Goal: Task Accomplishment & Management: Manage account settings

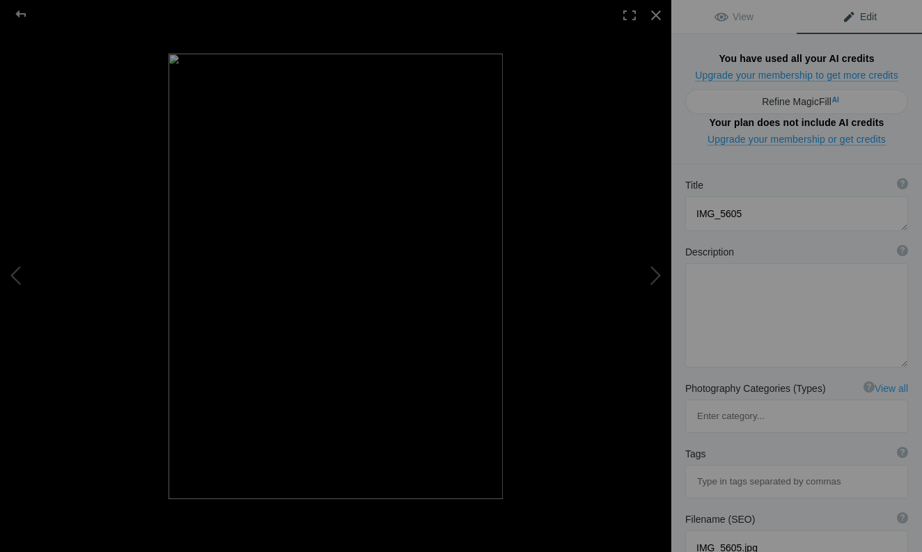
scroll to position [384, 0]
click at [18, 276] on button at bounding box center [52, 276] width 104 height 198
type textarea "IMG_5604"
type textarea "IMG_5604.jpg.null"
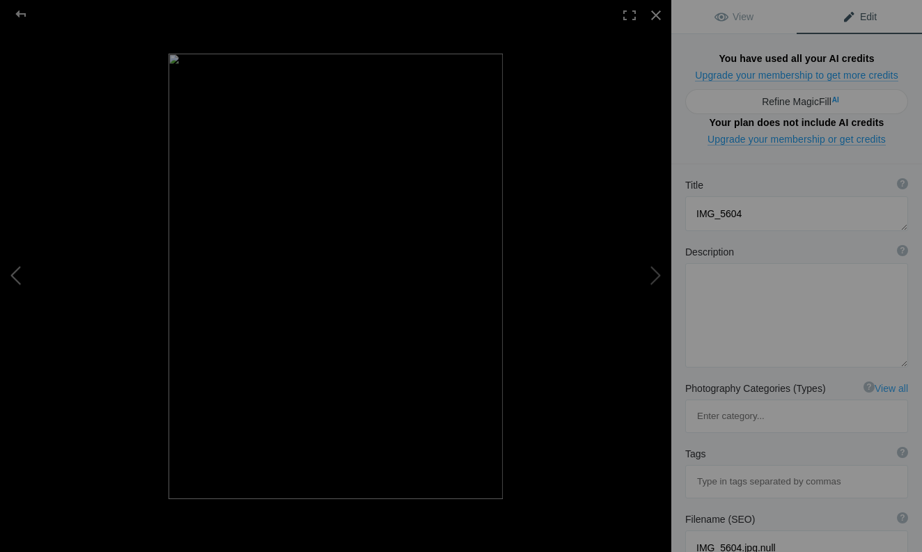
type textarea "IMG_5602"
type textarea "IMG_5602.jpg.null"
click at [18, 276] on button at bounding box center [52, 276] width 104 height 198
type textarea "IMG_5601"
type textarea "IMG_5601.jpg"
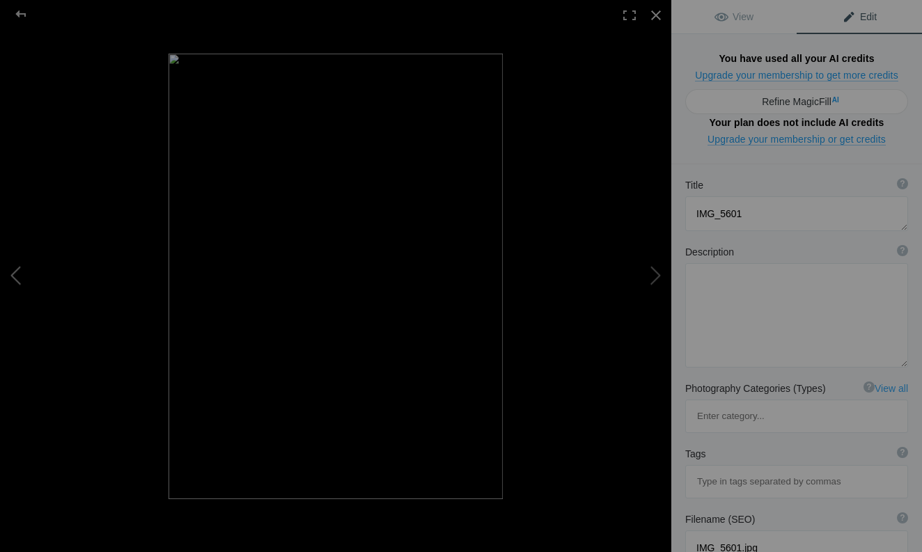
click at [18, 276] on button at bounding box center [52, 276] width 104 height 198
type textarea "IMG_5596"
type textarea "IMG_5596.jpg"
click at [655, 277] on button at bounding box center [619, 276] width 104 height 198
type textarea "IMG_5601"
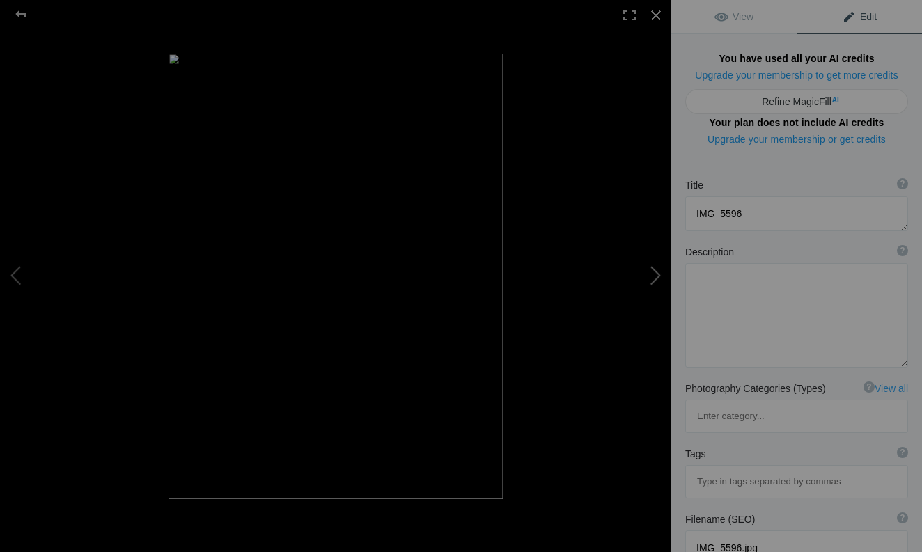
type textarea "IMG_5601.jpg"
click at [655, 277] on button at bounding box center [619, 276] width 104 height 198
type textarea "IMG_5602"
type textarea "IMG_5602.jpg.null"
click at [655, 277] on button at bounding box center [619, 276] width 104 height 198
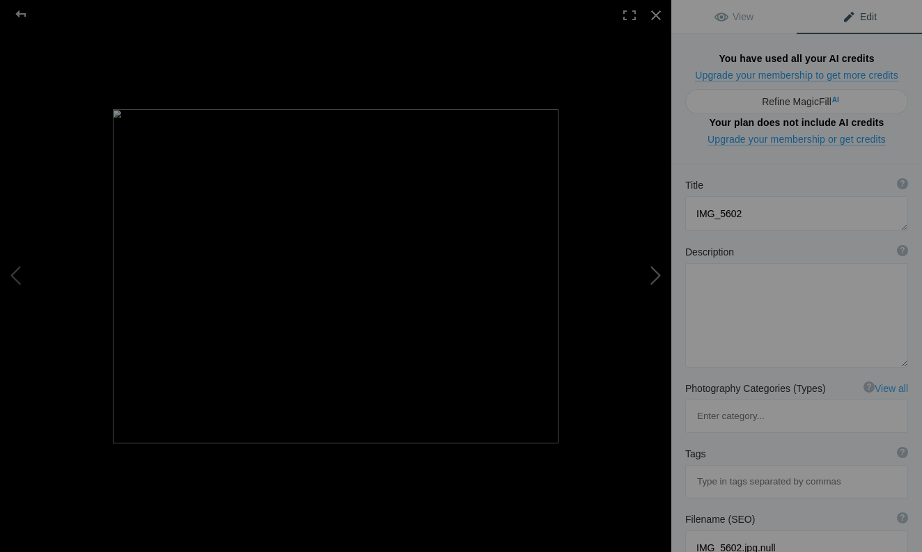
type textarea "IMG_5604"
type textarea "IMG_5604.jpg.null"
click at [655, 277] on button at bounding box center [619, 276] width 104 height 198
type textarea "IMG_5605"
type textarea "IMG_5605.jpg"
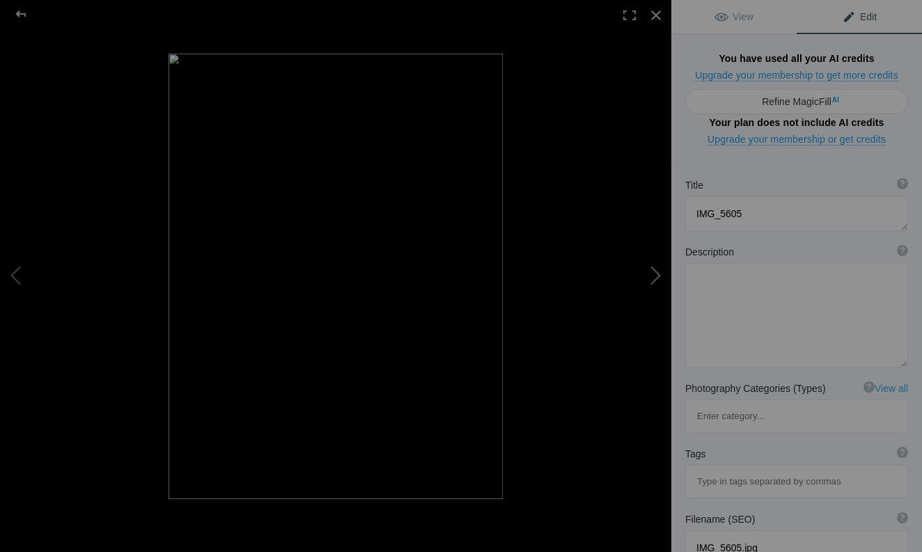
click at [655, 277] on button at bounding box center [619, 276] width 104 height 198
type textarea "IMG_5606"
type textarea "IMG_5606.jpg"
click at [655, 277] on button at bounding box center [619, 276] width 104 height 198
type textarea "IMG_5607"
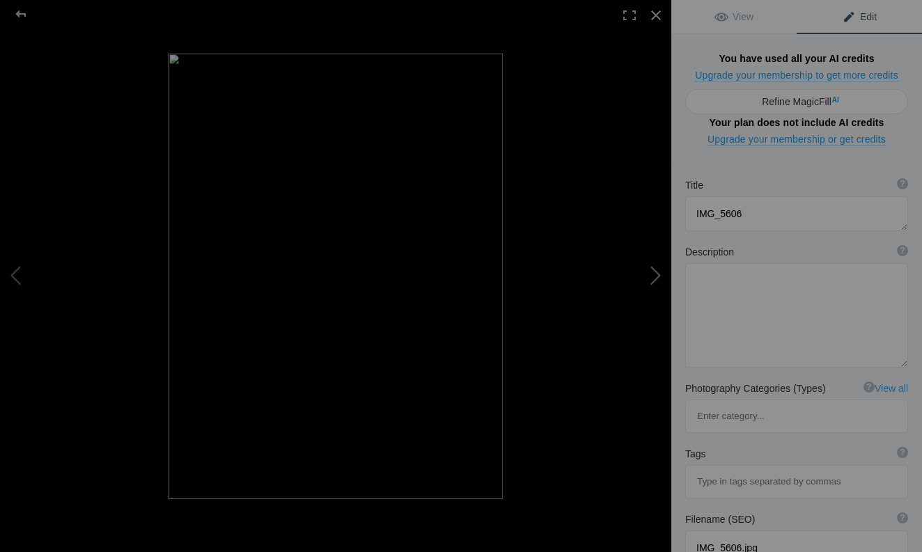
type textarea "IMG_5607.jpg.null"
click at [655, 277] on button at bounding box center [619, 276] width 104 height 198
type textarea "IMG_5608"
type textarea "IMG_5608.jpg"
click at [655, 277] on button at bounding box center [619, 276] width 104 height 198
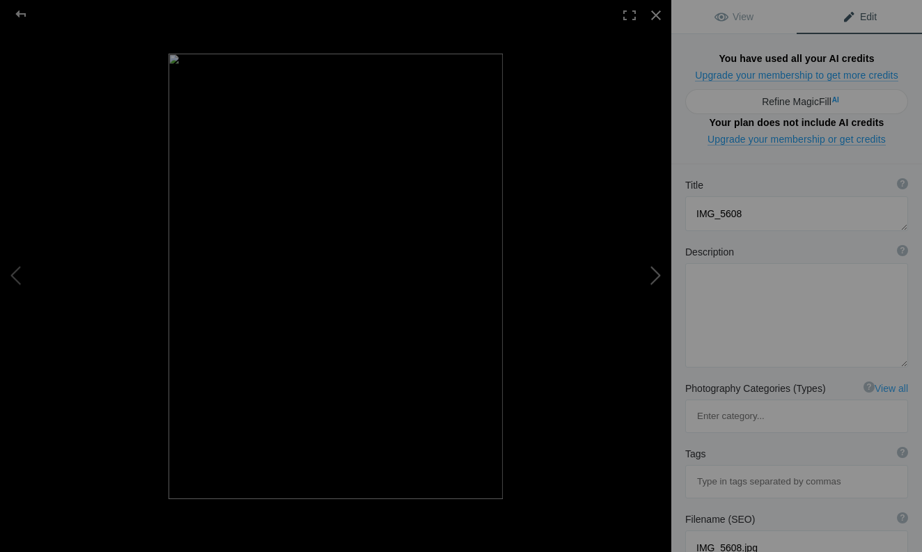
type textarea "IMG_5617"
type textarea "IMG_5617.jpeg"
click at [13, 279] on button at bounding box center [52, 276] width 104 height 198
type textarea "IMG_5608"
type textarea "IMG_5608.jpg"
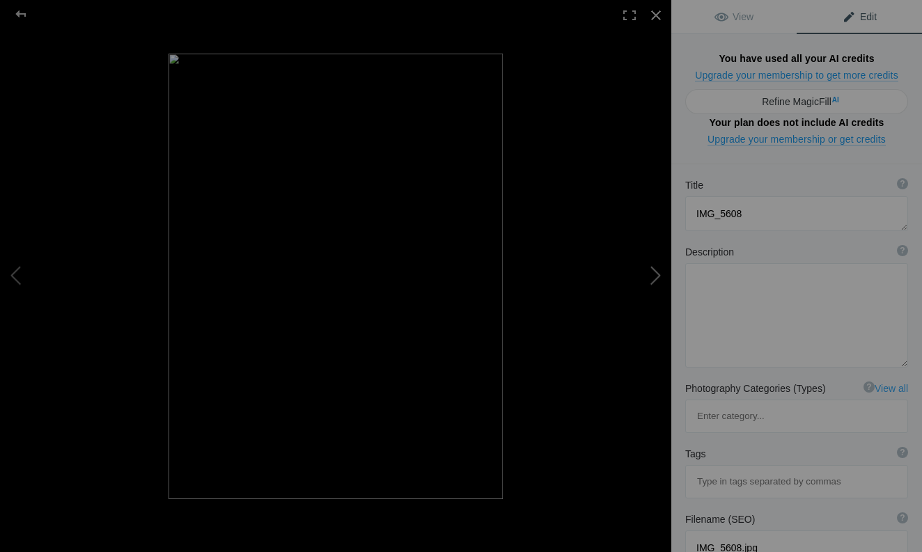
click at [655, 280] on button at bounding box center [619, 276] width 104 height 198
type textarea "IMG_5617"
type textarea "IMG_5617.jpeg"
click at [19, 265] on button at bounding box center [52, 276] width 104 height 198
type textarea "IMG_5608"
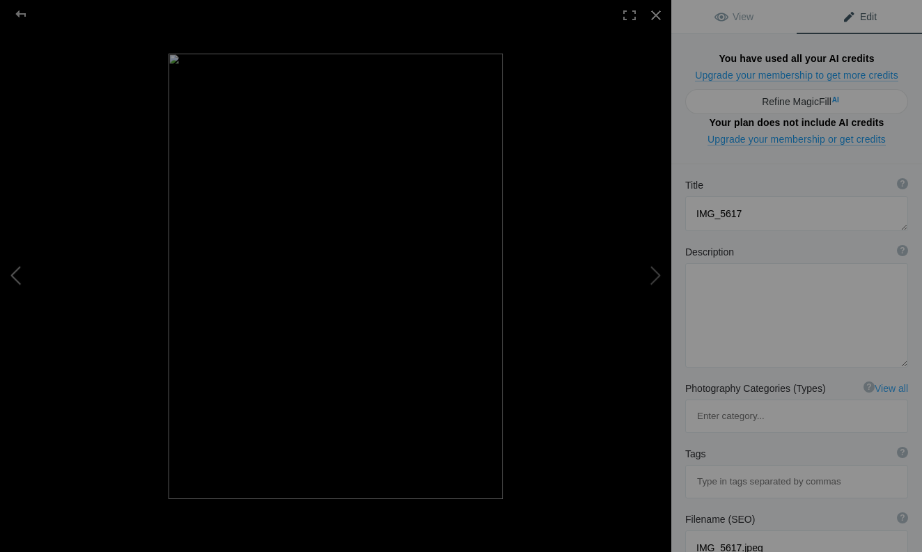
type textarea "IMG_5608.jpg"
click at [660, 271] on button at bounding box center [619, 276] width 104 height 198
type textarea "IMG_5617"
type textarea "IMG_5617.jpeg"
click at [660, 271] on button at bounding box center [619, 276] width 104 height 198
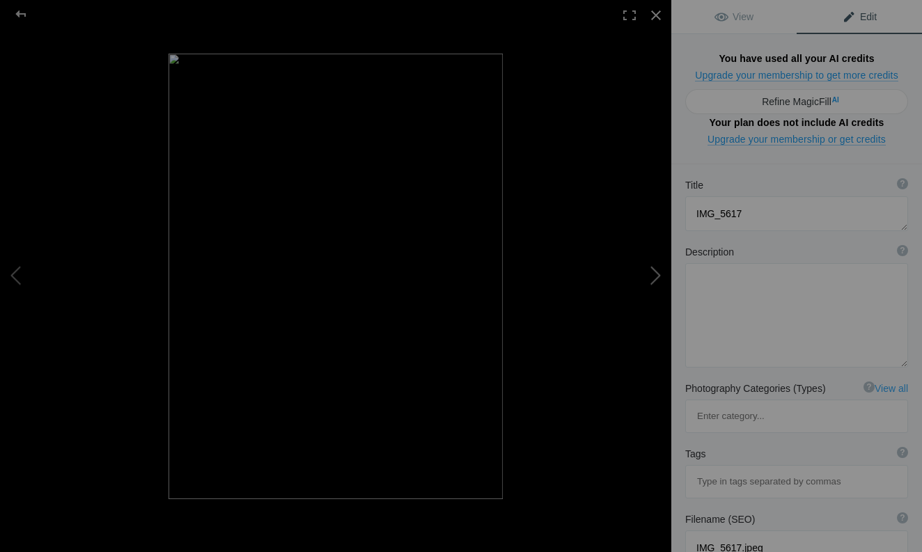
type textarea "IMG_5618"
click at [660, 271] on button at bounding box center [619, 276] width 104 height 198
type textarea "IMG_5618.jpg"
click at [655, 275] on button at bounding box center [619, 276] width 104 height 198
type textarea "IMG_5620"
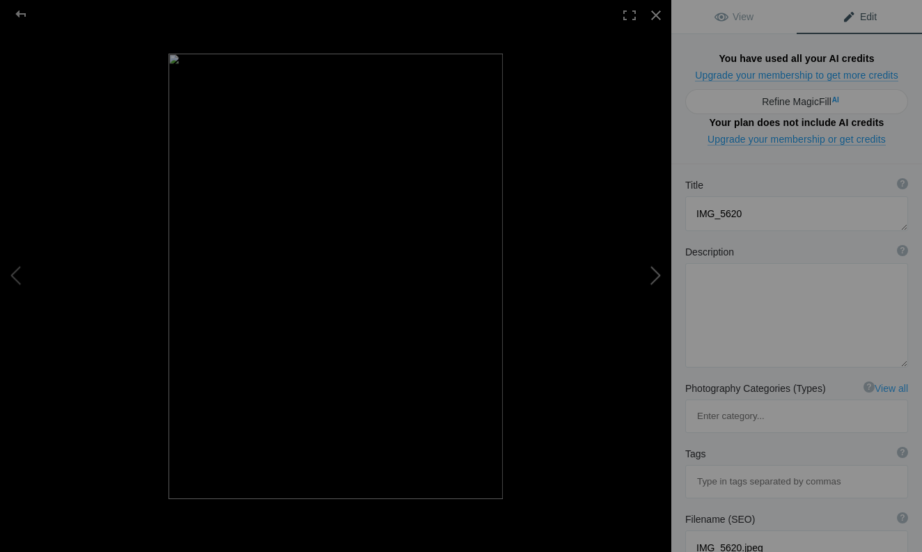
click at [655, 275] on button at bounding box center [619, 276] width 104 height 198
type textarea "IMG_5620.jpg"
click at [660, 278] on button at bounding box center [619, 276] width 104 height 198
type textarea "IMG_5623"
type textarea "IMG_5623.jpg"
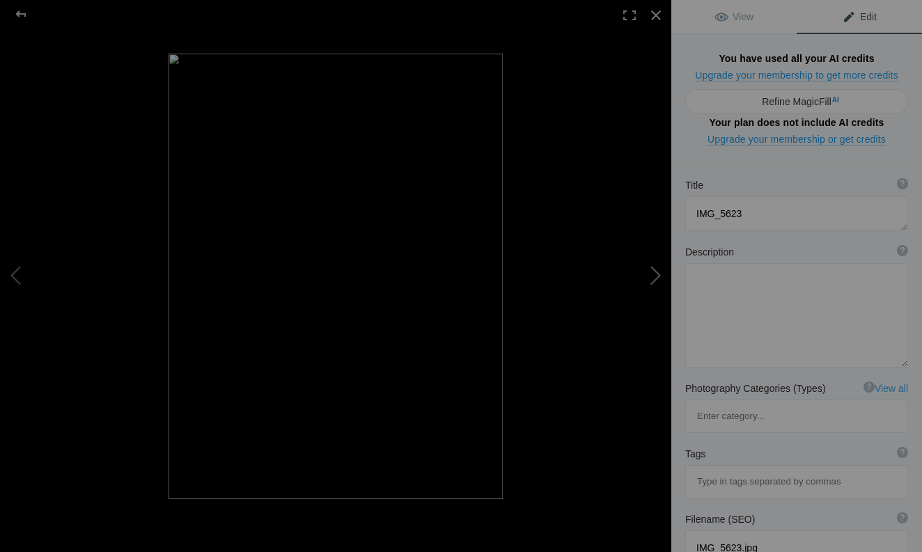
click at [657, 277] on button at bounding box center [619, 276] width 104 height 198
type textarea "IMG_5625"
type textarea "IMG_5625.jpeg"
click at [657, 277] on button at bounding box center [619, 276] width 104 height 198
type textarea "IMG_5627"
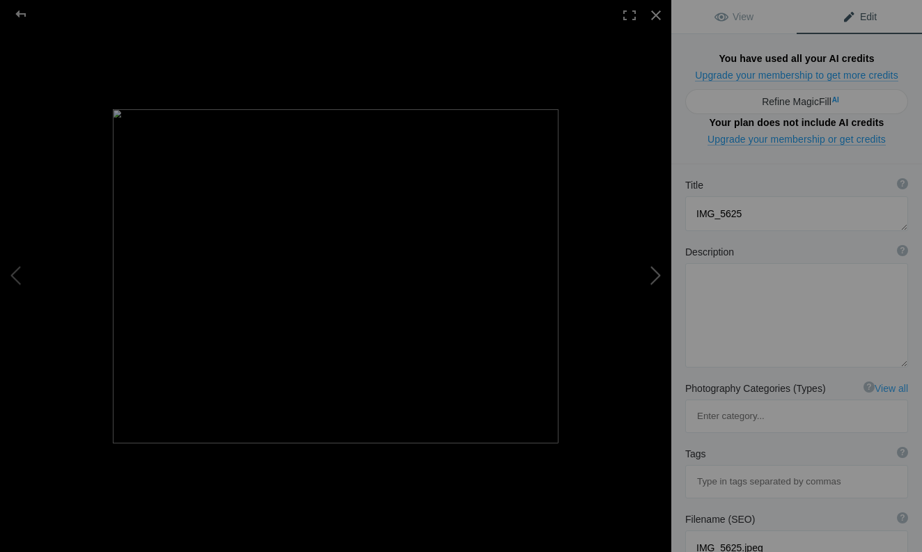
type textarea "IMG_5627.jpeg"
click at [657, 277] on button at bounding box center [619, 276] width 104 height 198
type textarea "IMG_5628"
type textarea "IMG_5628.jpg"
click at [657, 277] on button at bounding box center [619, 276] width 104 height 198
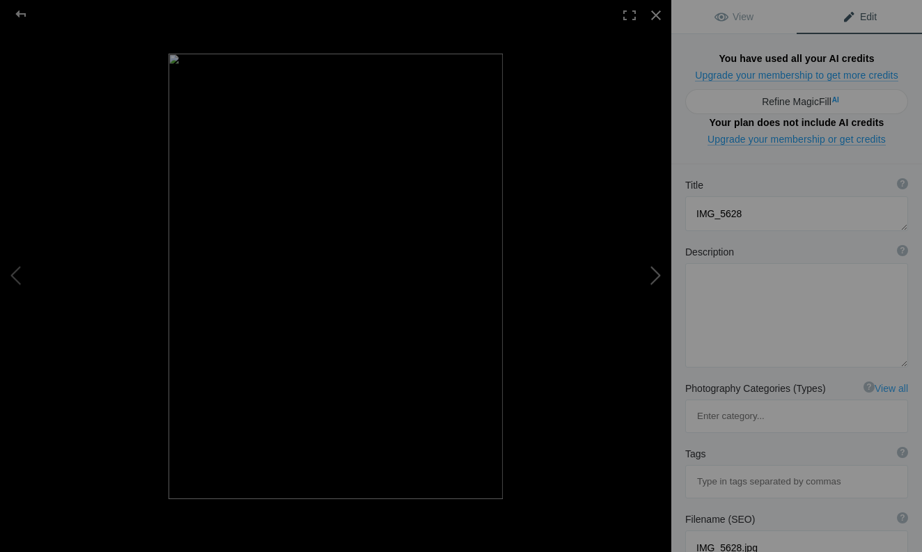
type textarea "IMG_5630"
type textarea "IMG_5630.jpg"
click at [657, 277] on button at bounding box center [619, 276] width 104 height 198
type textarea "IMG_5632"
type textarea "IMG_5632.jpg"
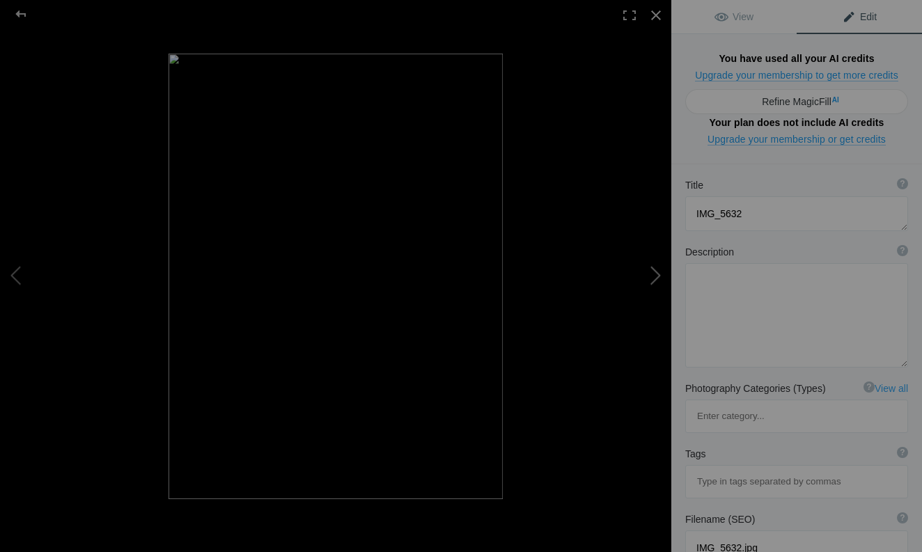
click at [657, 277] on button at bounding box center [619, 276] width 104 height 198
type textarea "IMG_5633"
click at [657, 277] on button at bounding box center [619, 276] width 104 height 198
type textarea "IMG_5633.jpg"
click at [657, 277] on button at bounding box center [619, 276] width 104 height 198
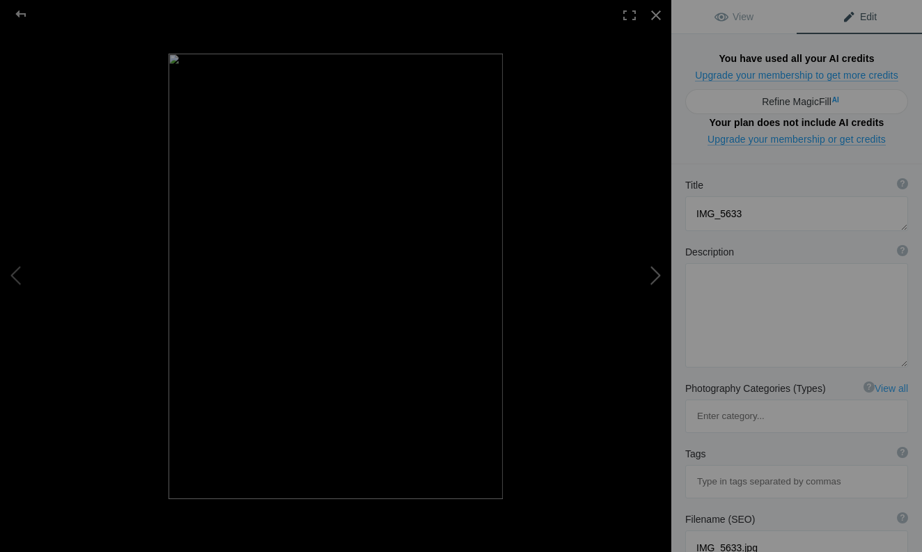
type textarea "IMG_5634"
type textarea "IMG_5634.jpeg"
click at [657, 277] on button at bounding box center [619, 276] width 104 height 198
type textarea "IMG_5635"
click at [657, 277] on button at bounding box center [619, 276] width 104 height 198
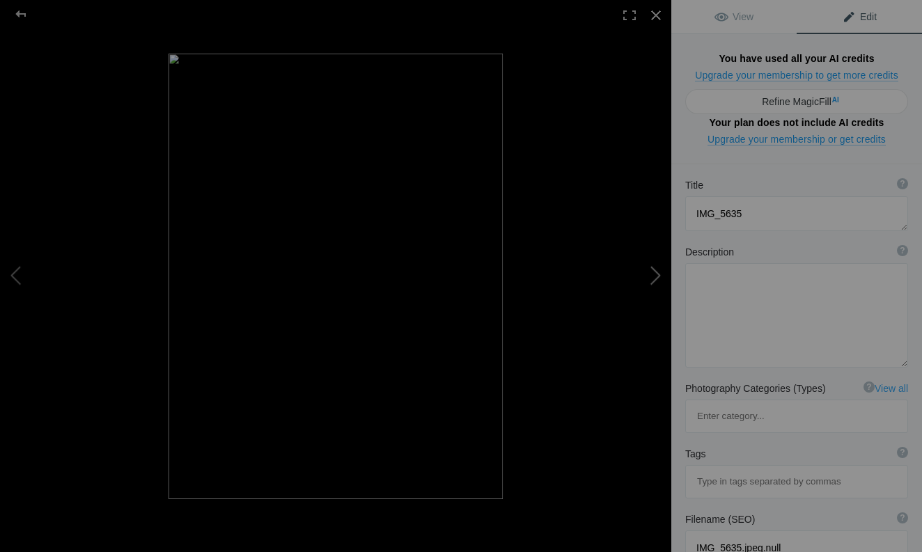
type textarea "IMG_5635.jpg"
click at [657, 277] on button at bounding box center [619, 276] width 104 height 198
type textarea "IMG_5642"
type textarea "IMG_5642.jpg"
click at [657, 277] on button at bounding box center [619, 276] width 104 height 198
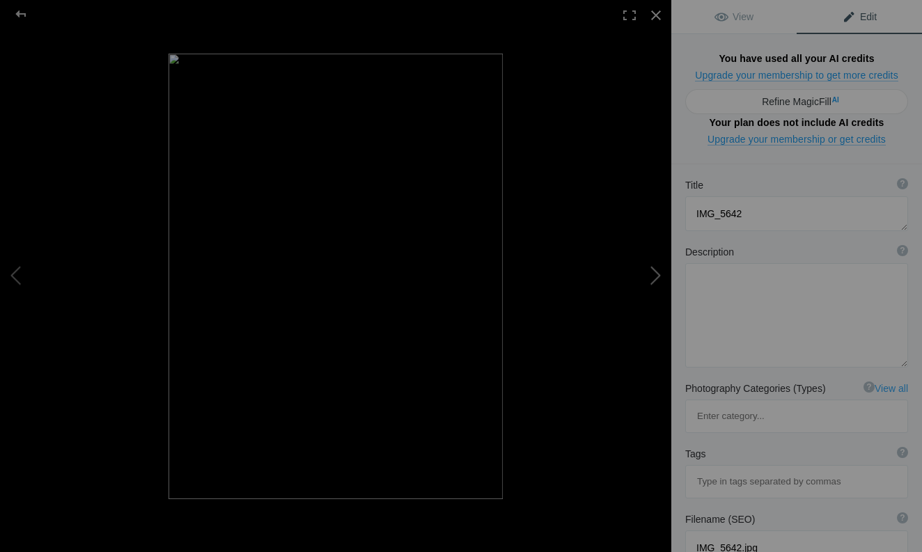
type textarea "IMG_5643"
type textarea "IMG_5643.jpg"
click at [657, 277] on button at bounding box center [619, 276] width 104 height 198
type textarea "IMG_5648"
type textarea "IMG_5648.jpg"
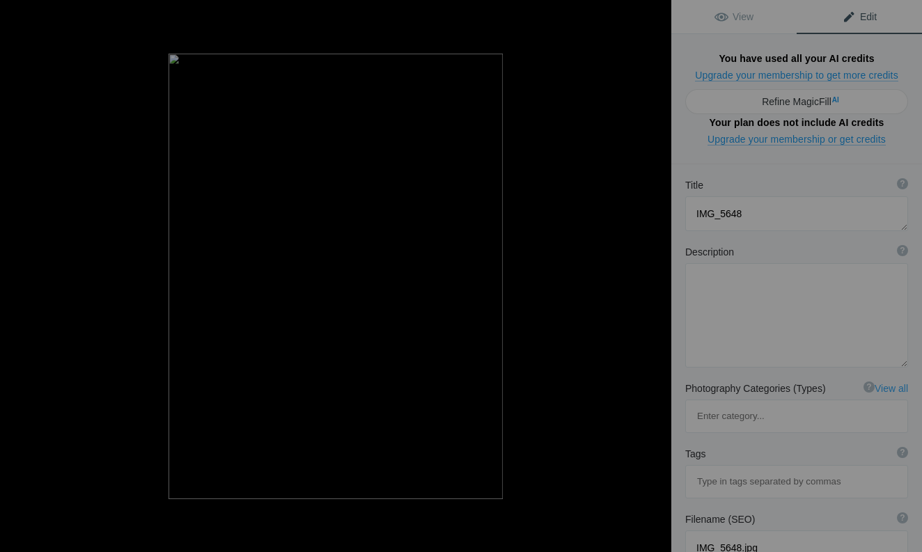
click at [657, 277] on button at bounding box center [619, 276] width 104 height 198
type textarea "IMG_5651"
type textarea "IMG_5651.jpg"
click at [657, 277] on button at bounding box center [619, 276] width 104 height 198
type textarea "IMG_5652"
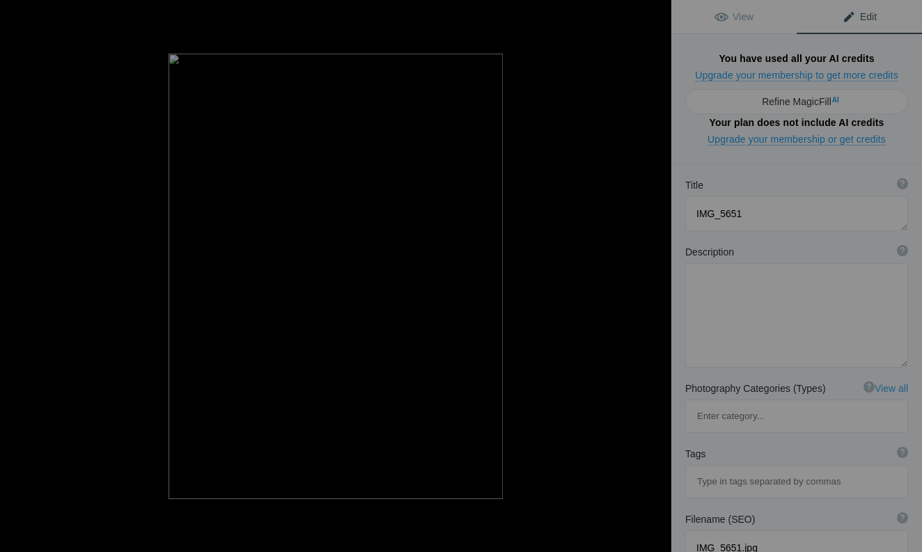
type textarea "IMG_5652.jpg"
click at [657, 277] on button at bounding box center [619, 276] width 104 height 198
type textarea "IMG_5654"
type textarea "IMG_5654.jpg"
click at [657, 277] on button at bounding box center [619, 276] width 104 height 198
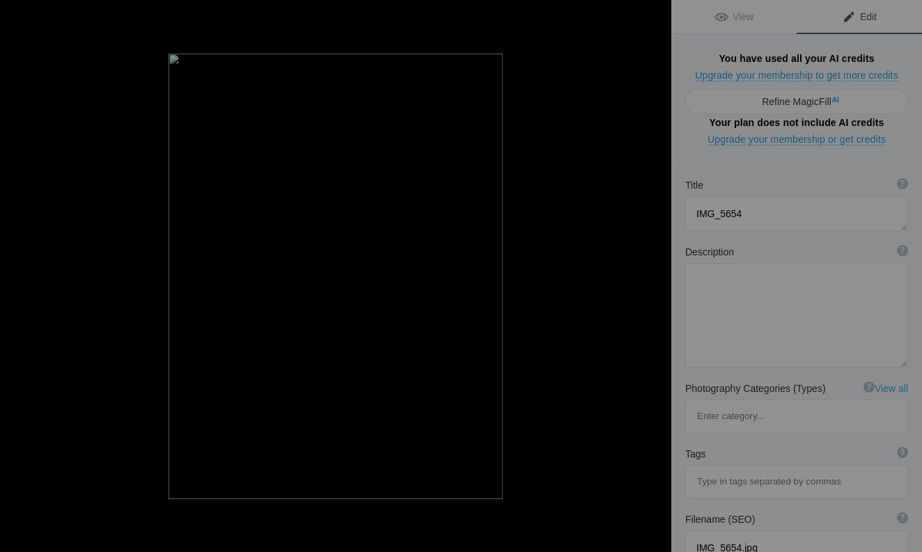
type textarea "IMG_5655"
type textarea "IMG_5655.jpg"
click at [657, 277] on button at bounding box center [619, 276] width 104 height 198
type textarea "IMG_5656"
type textarea "IMG_5656.jpg"
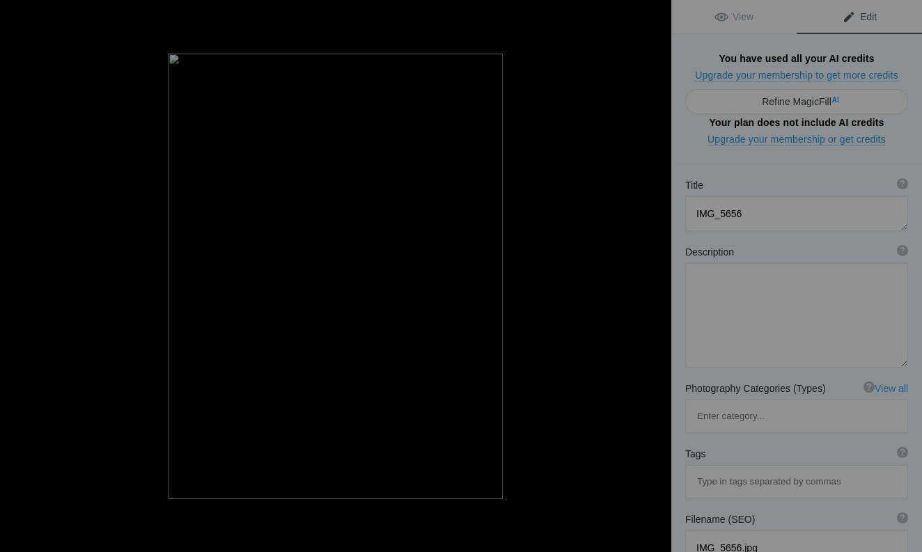
click at [657, 277] on button at bounding box center [619, 276] width 104 height 198
type textarea "IMG_5664"
type textarea "IMG_5664.jpg"
click at [657, 277] on button at bounding box center [619, 276] width 104 height 198
type textarea "IMG_5666"
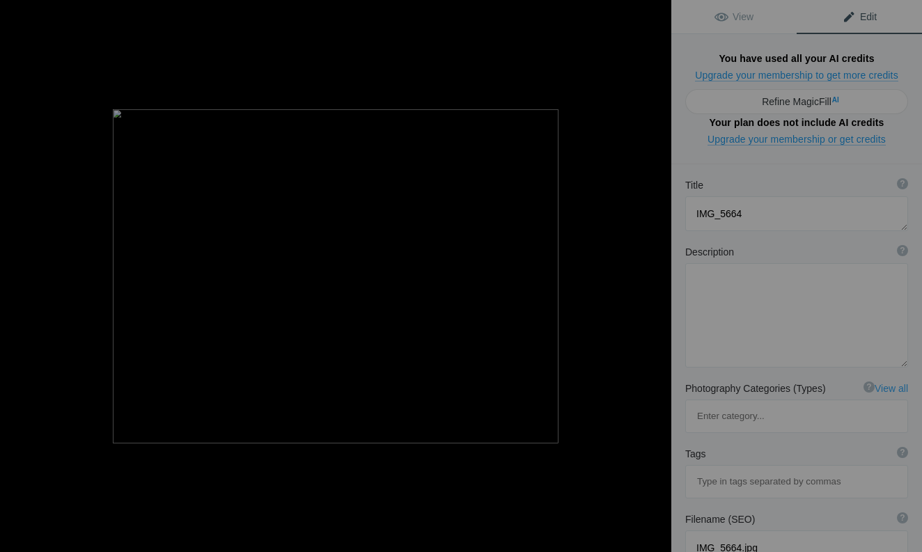
type textarea "IMG_5666.jpg"
click at [657, 277] on button at bounding box center [619, 276] width 104 height 198
type textarea "IMG_5667"
type textarea "IMG_5667.jpg"
click at [657, 277] on button at bounding box center [619, 276] width 104 height 198
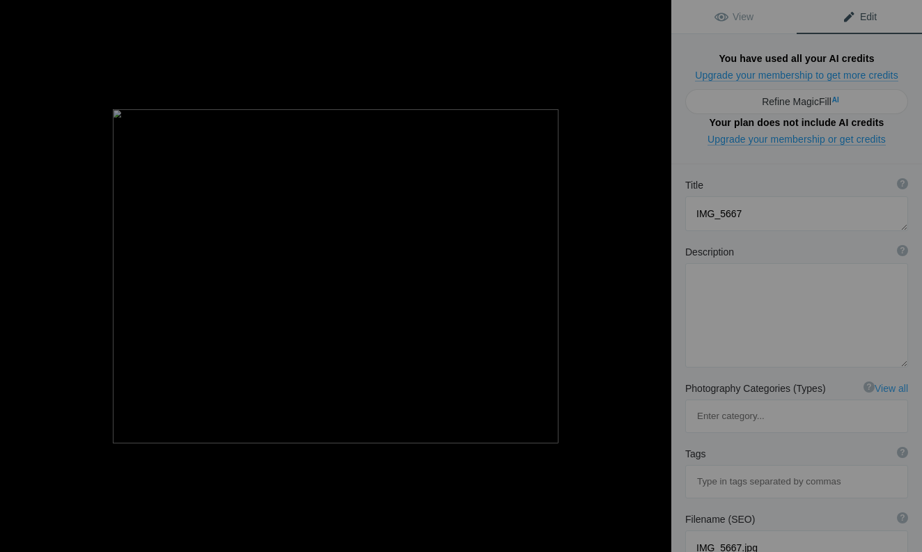
type textarea "IMG_5668"
type textarea "IMG_5668.jpg"
click at [657, 277] on button at bounding box center [619, 276] width 104 height 198
type textarea "IMG_5669"
type textarea "IMG_5669.jpg"
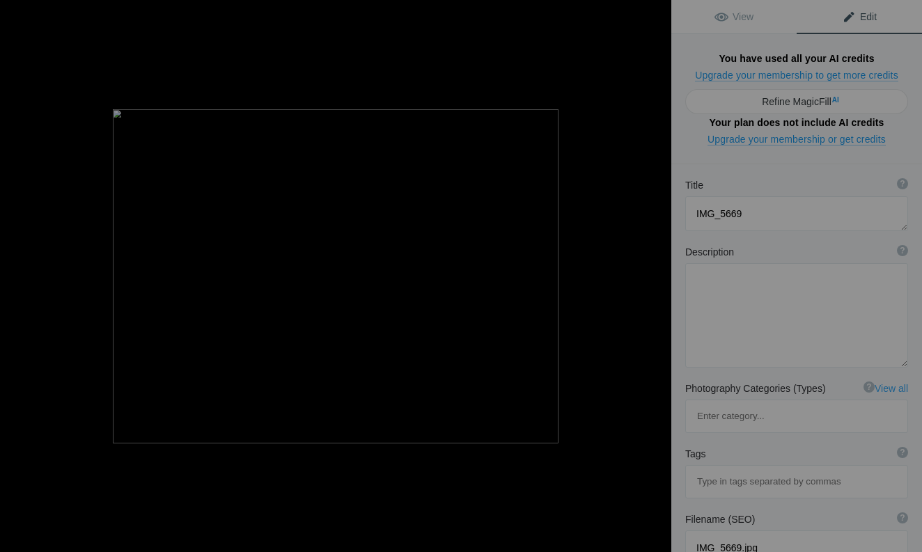
click at [657, 277] on button at bounding box center [619, 276] width 104 height 198
type textarea "IMG_5674"
type textarea "IMG_5674.jpg"
click at [657, 277] on button at bounding box center [619, 276] width 104 height 198
type textarea "IMG_5677"
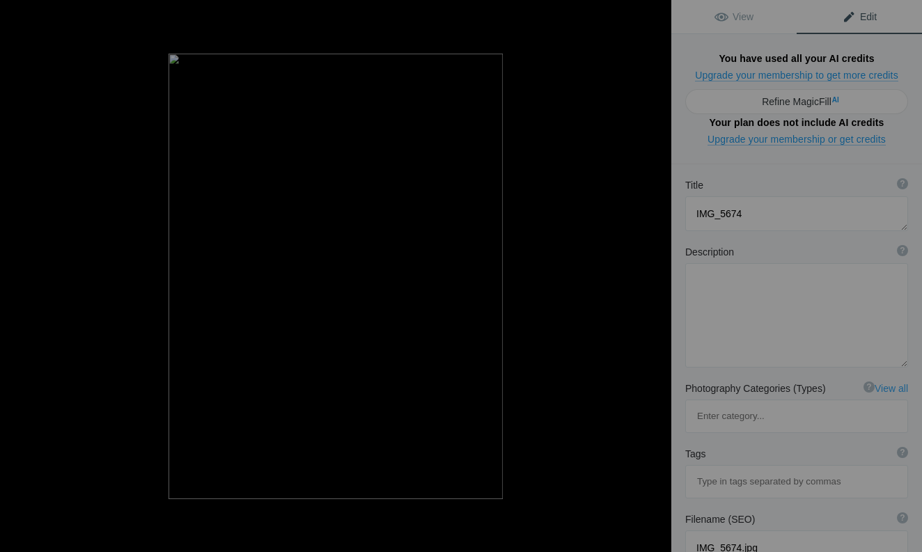
type textarea "[PERSON_NAME] Dik, beautiful little antelope"
type textarea "IMG_5677.jpg"
click at [657, 277] on button at bounding box center [619, 276] width 104 height 198
type textarea "IMG_5679"
type textarea "IMG_5679.jpg"
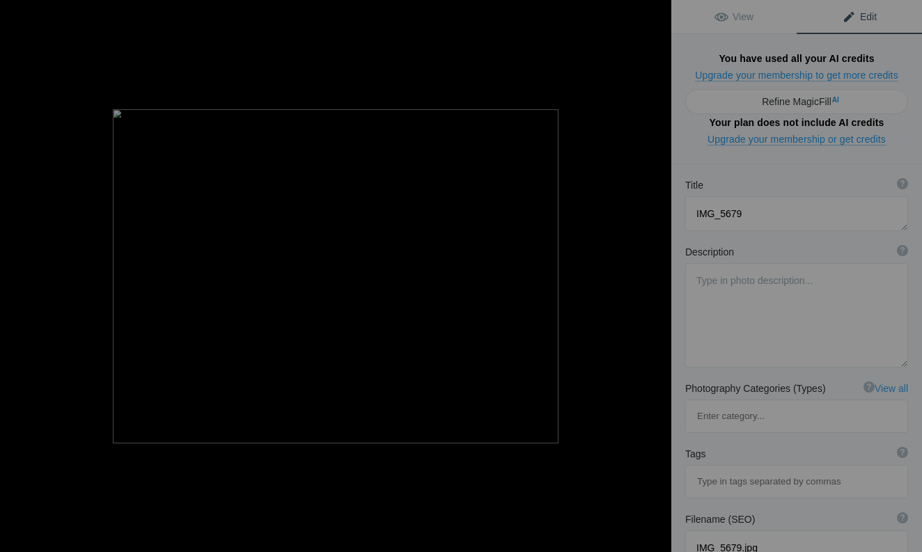
click at [657, 277] on button at bounding box center [619, 276] width 104 height 198
type textarea "IMG_5683"
type textarea "IMG_5683.jpg"
click at [657, 277] on button at bounding box center [619, 276] width 104 height 198
type textarea "IMG_5710"
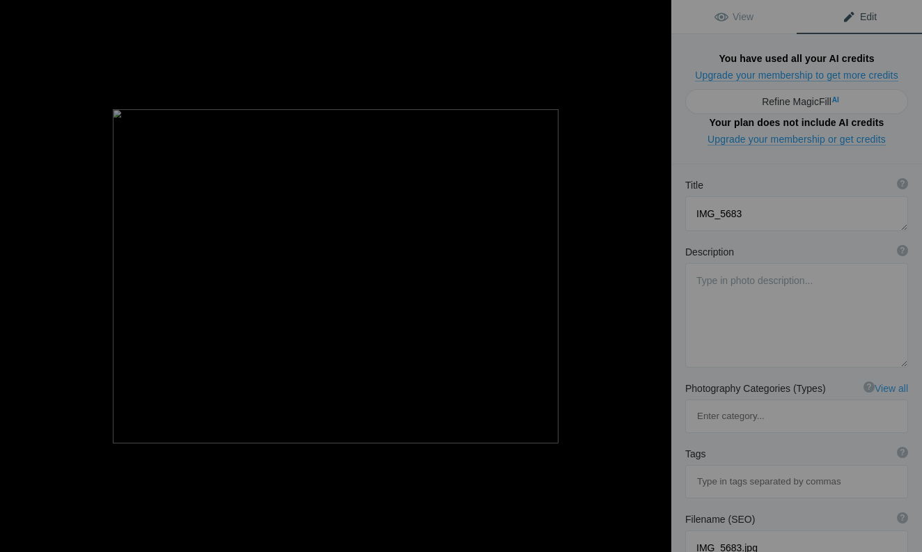
type textarea "IMG_5710.jpg"
click at [657, 277] on button at bounding box center [619, 276] width 104 height 198
type textarea "IMG_5713"
type textarea "IMG_5713.jpg"
click at [657, 277] on button at bounding box center [619, 276] width 104 height 198
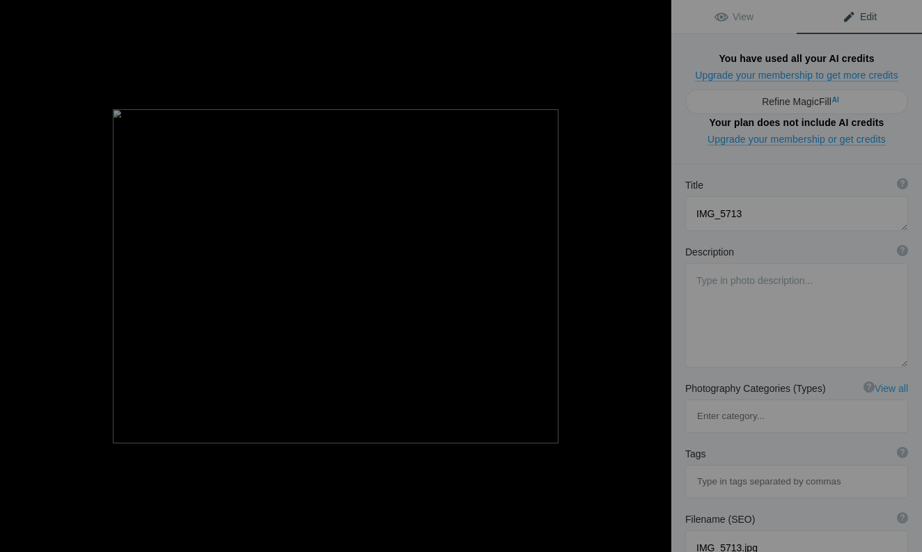
type textarea "IMG_5748"
type textarea "Klipspringer,"
type textarea "IMG_5748.jpg"
click at [657, 277] on button at bounding box center [619, 276] width 104 height 198
type textarea "IMG_5757"
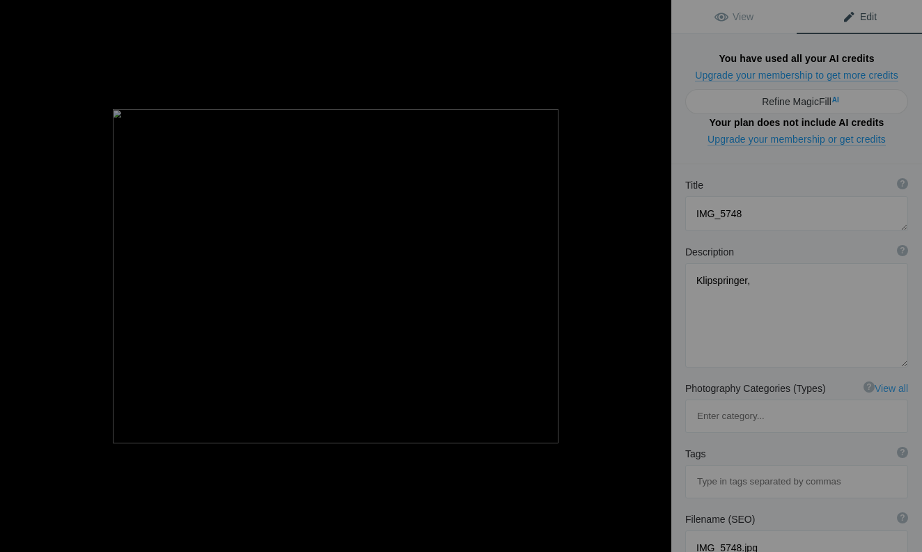
type textarea "Klipspringer,...look at the rocky terrain they inhabit and their specially evol…"
type textarea "IMG_5757.jpg"
click at [15, 275] on button at bounding box center [52, 276] width 104 height 198
type textarea "IMG_5748"
type textarea "Klipspringer,"
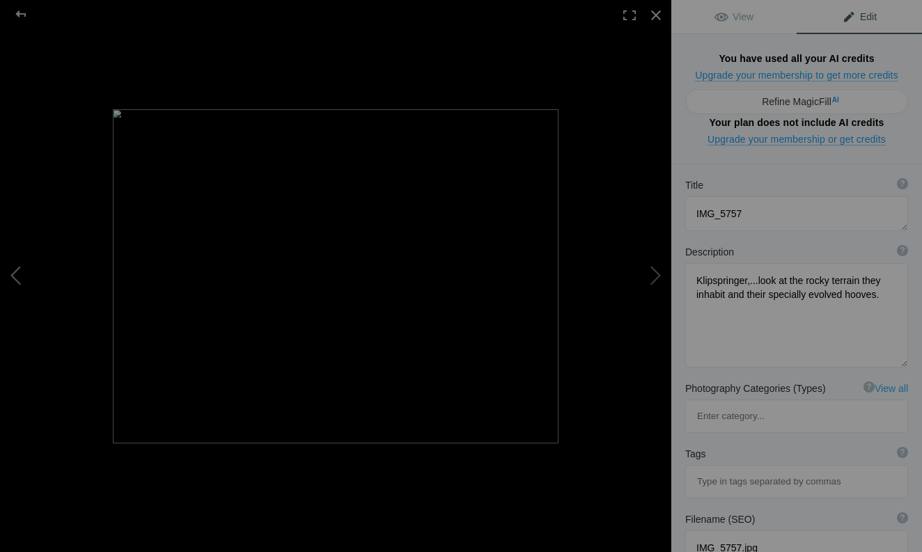
type textarea "IMG_5748.jpg"
click at [653, 281] on button at bounding box center [619, 276] width 104 height 198
type textarea "IMG_5757"
type textarea "Klipspringer,...look at the rocky terrain they inhabit and their specially evol…"
type textarea "IMG_5757.jpg"
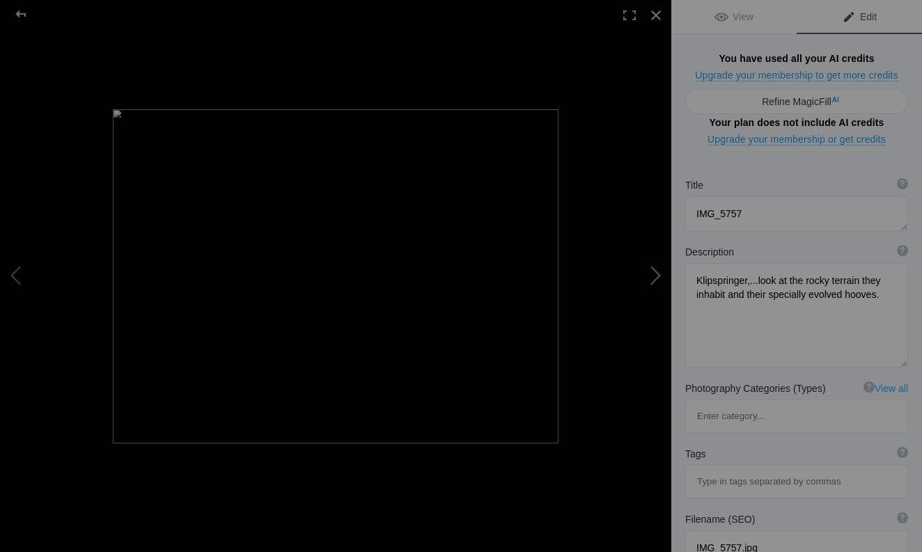
click at [655, 276] on button at bounding box center [619, 276] width 104 height 198
type textarea "IMG_5770"
type textarea "IMG_5770.jpg"
click at [655, 276] on button at bounding box center [619, 276] width 104 height 198
type textarea "IMG_5772"
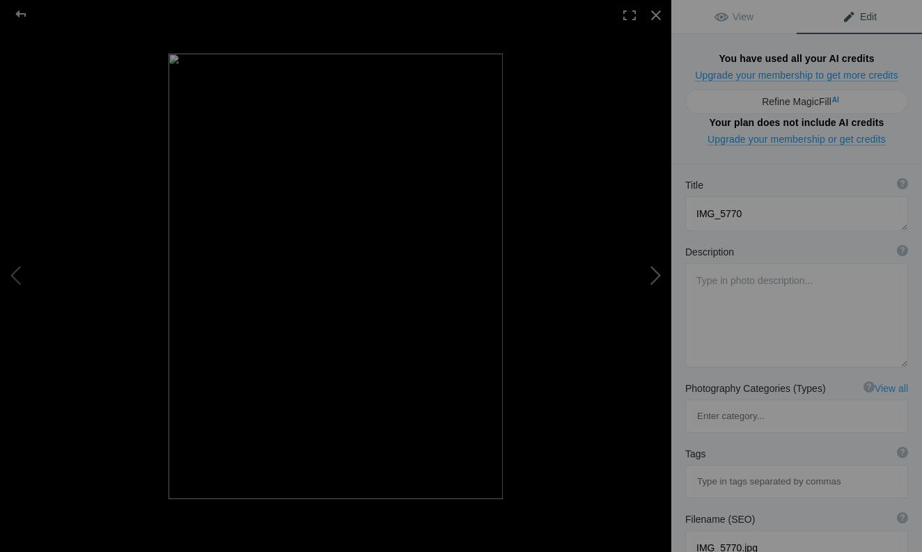
type textarea "I loved [PERSON_NAME], I hope I see her again."
type textarea "IMG_5772.jpg"
click at [655, 276] on button at bounding box center [619, 276] width 104 height 198
type textarea "IMG_5801"
type textarea "IMG_5801.jpg"
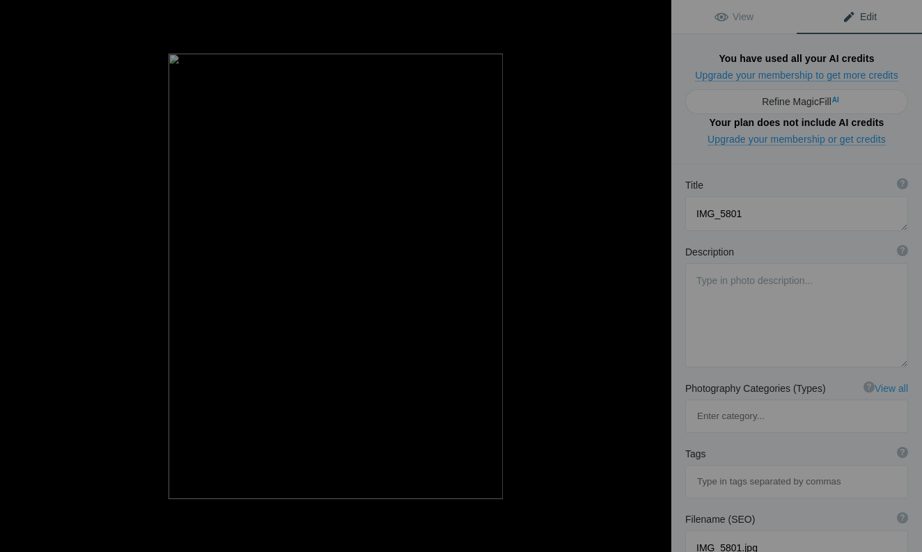
click at [655, 276] on button at bounding box center [619, 276] width 104 height 198
type textarea "IMG_5817"
type textarea "IMG_5817.jpeg"
click at [655, 276] on button at bounding box center [619, 276] width 104 height 198
type textarea "IMG_5825"
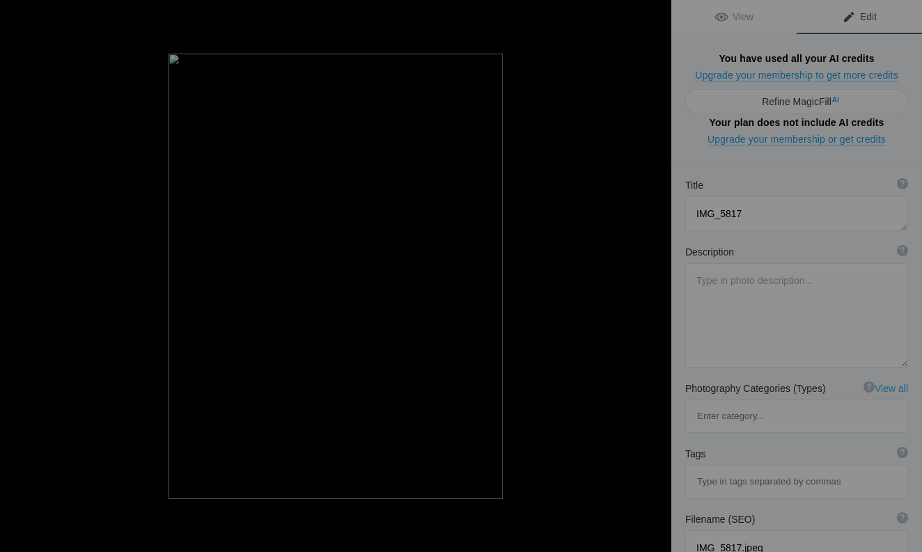
type textarea "IMG_5825.jpeg"
click at [655, 276] on button at bounding box center [619, 276] width 104 height 198
type textarea "IMG_5834"
type textarea "Snake Patrol officer #1"
type textarea "IMG_5834.jpeg"
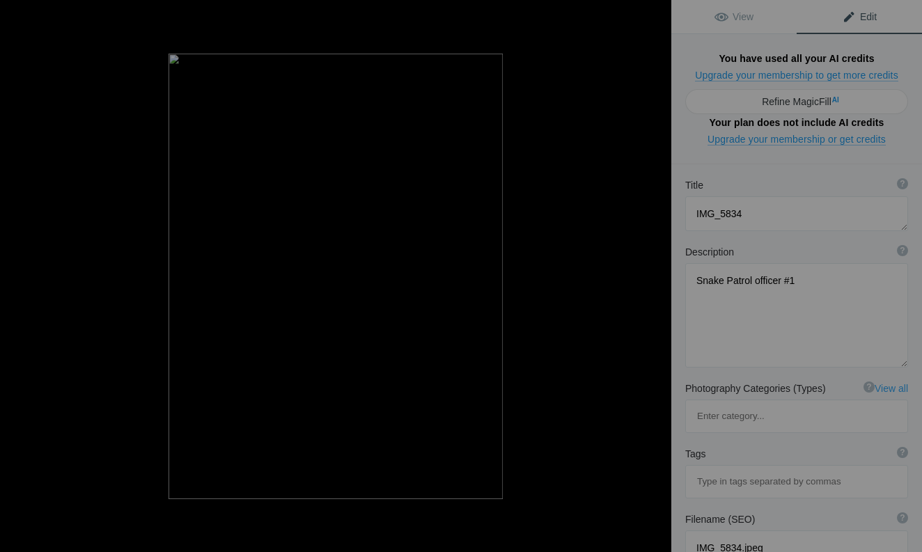
click at [655, 276] on button at bounding box center [619, 276] width 104 height 198
type textarea "IMG_5851"
type textarea "IMG_5851.jpg"
click at [10, 274] on button at bounding box center [52, 276] width 104 height 198
type textarea "IMG_5834"
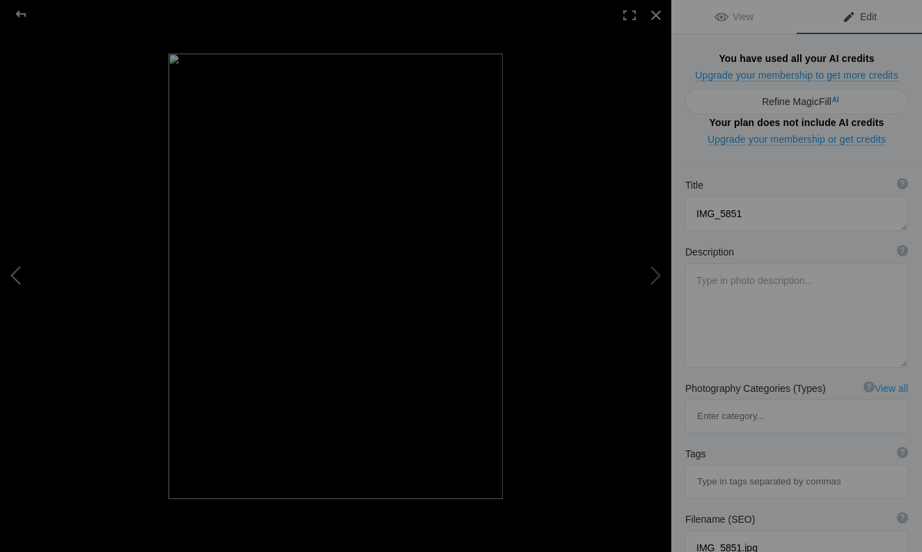
type textarea "Snake Patrol officer #1"
type textarea "IMG_5834.jpeg"
click at [651, 280] on button at bounding box center [619, 276] width 104 height 198
type textarea "IMG_5851"
type textarea "IMG_5851.jpg"
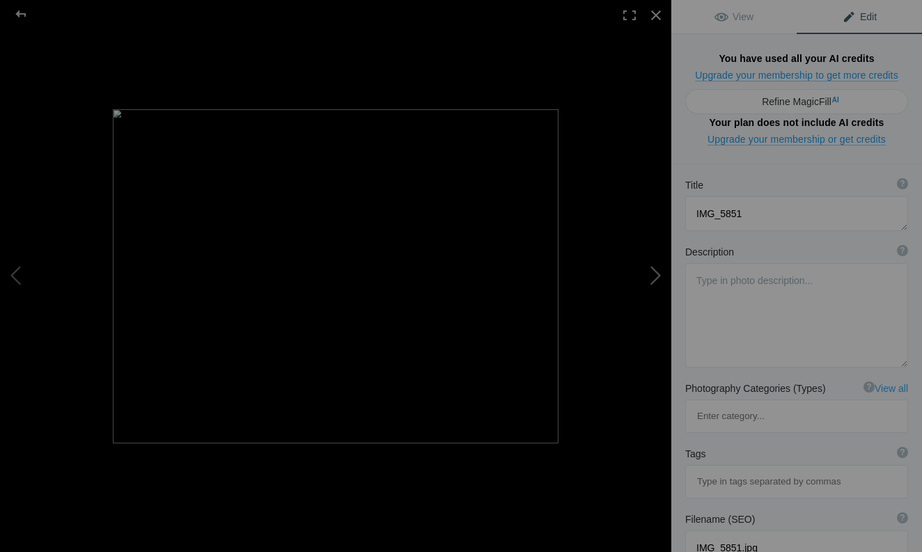
click at [651, 280] on button at bounding box center [619, 276] width 104 height 198
type textarea "IMG_5852"
type textarea "IMG_5852.jpg"
click at [651, 280] on button at bounding box center [619, 276] width 104 height 198
type textarea "IMG_5855"
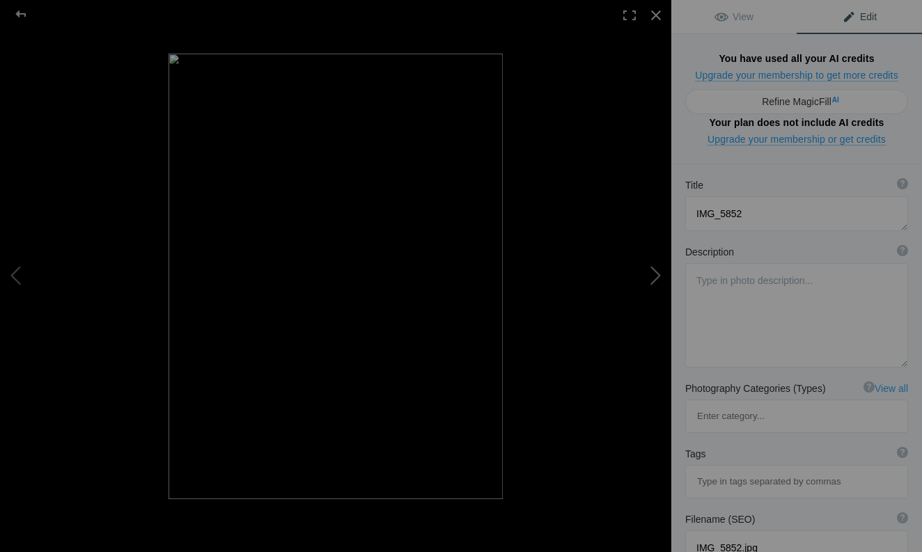
type textarea "IMG_5855.jpg"
click at [651, 280] on button at bounding box center [619, 276] width 104 height 198
type textarea "IMG_5860"
type textarea "IMG_5860.jpg"
click at [651, 280] on button at bounding box center [619, 276] width 104 height 198
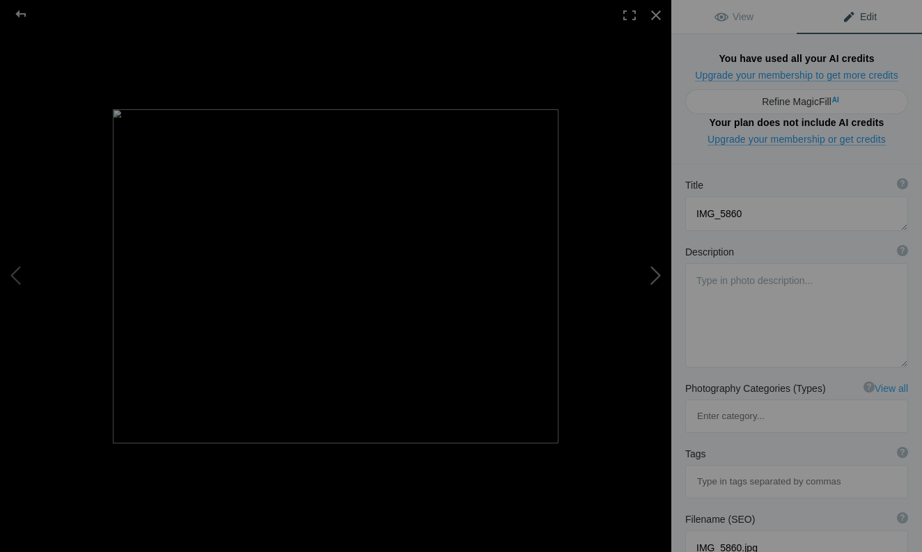
type textarea "IMG_5862"
type textarea "IMG_5862.jpg"
click at [651, 280] on button at bounding box center [619, 276] width 104 height 198
type textarea "IMG_5866"
type textarea "IMG_5866.jpg"
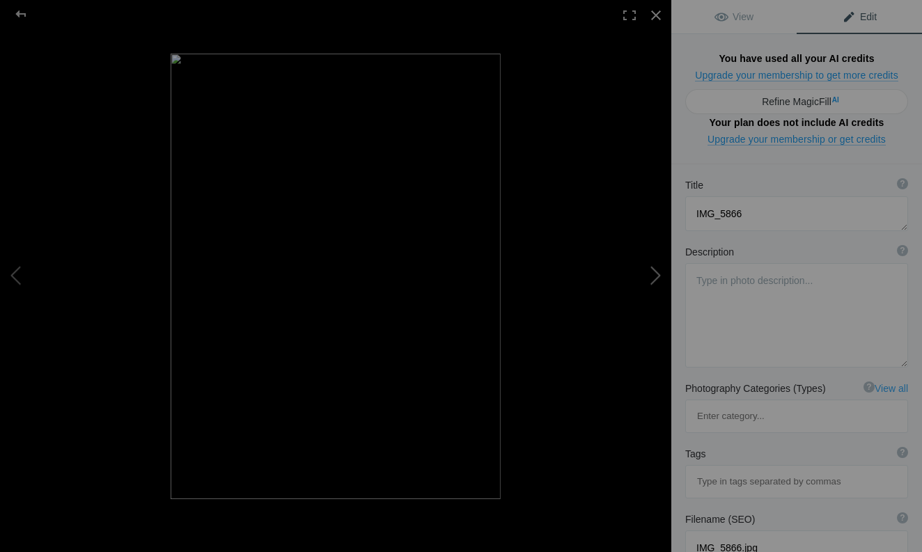
click at [651, 280] on button at bounding box center [619, 276] width 104 height 198
type textarea "IMG_5873"
type textarea "The PH mod squad, what a group of fine gentleman, from left to right, [GEOGRAPH…"
type textarea "IMG_5873.png"
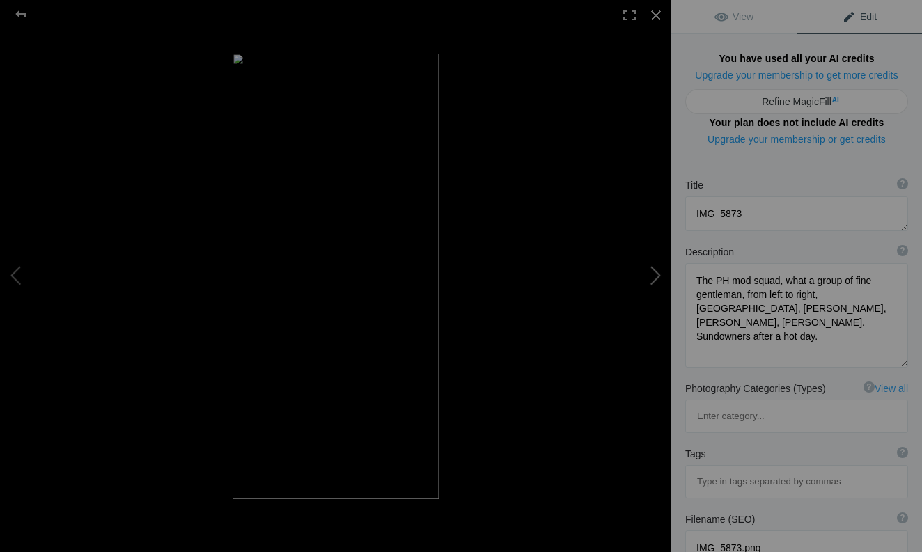
click at [655, 279] on button at bounding box center [619, 276] width 104 height 198
type textarea "IMG_5881"
type textarea "Nothing quite like being in lion hunting grounds."
type textarea "IMG_5881.jpg"
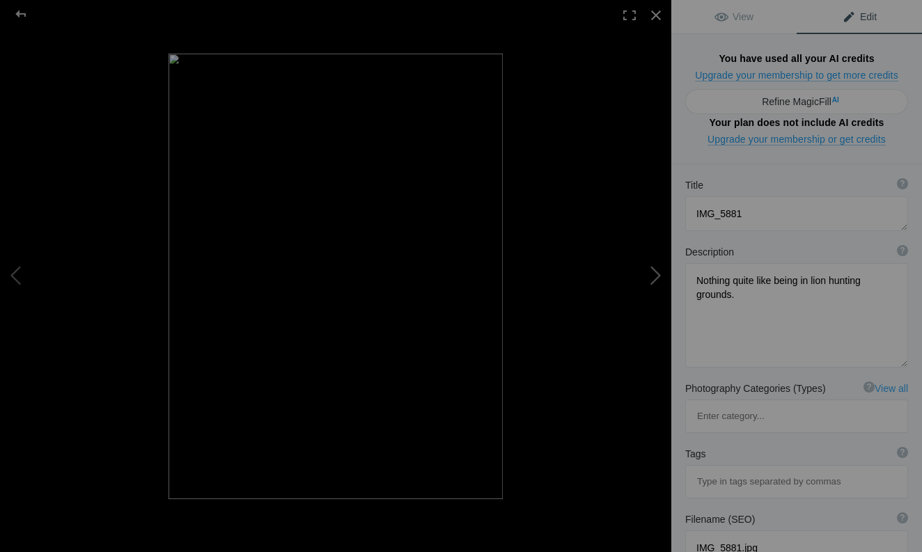
type textarea "IMG_5882"
type textarea "IMG_5882.jpg"
click at [15, 268] on button at bounding box center [52, 276] width 104 height 198
type textarea "IMG_5881"
type textarea "Nothing quite like being in lion hunting grounds."
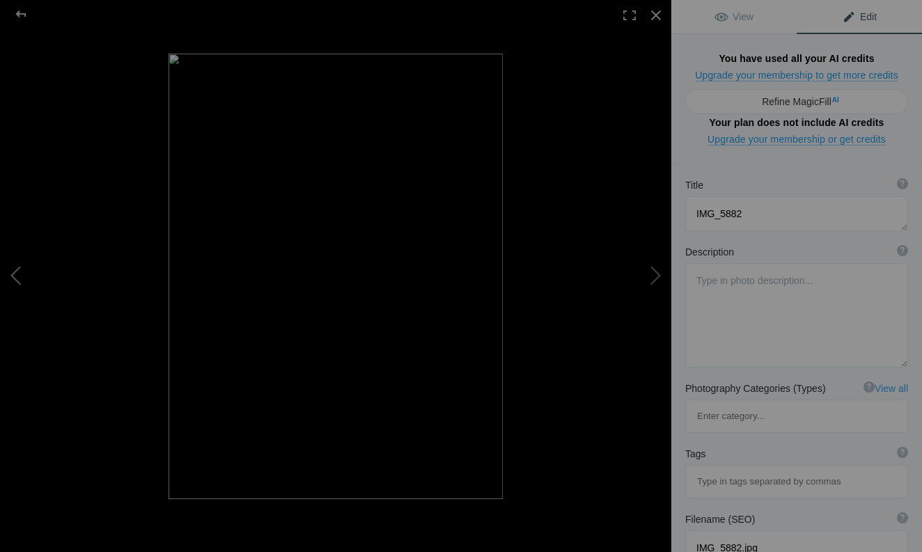
type textarea "IMG_5881.jpg"
click at [652, 276] on button at bounding box center [619, 276] width 104 height 198
type textarea "IMG_5882"
type textarea "IMG_5882.jpg"
click at [18, 272] on button at bounding box center [52, 276] width 104 height 198
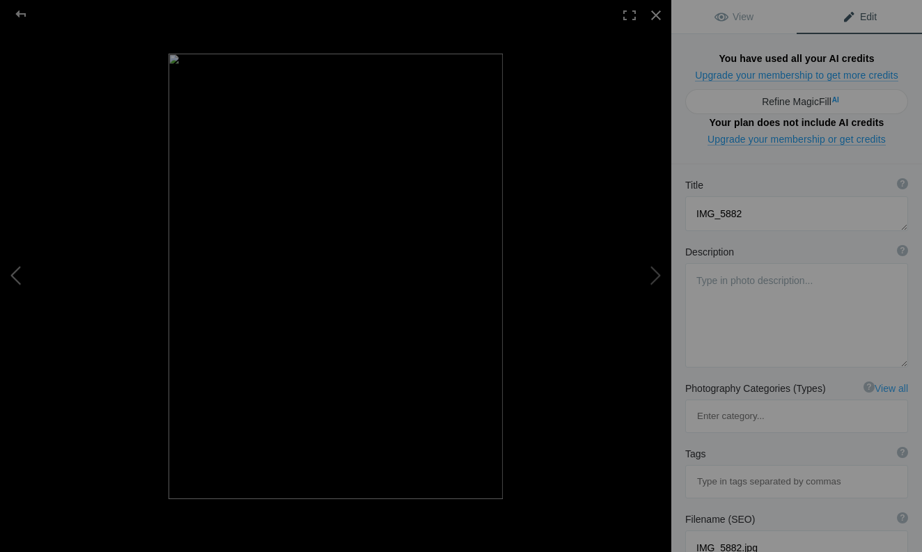
type textarea "IMG_5881"
type textarea "Nothing quite like being in lion hunting grounds."
type textarea "IMG_5881.jpg"
click at [655, 278] on button at bounding box center [619, 276] width 104 height 198
type textarea "IMG_5882"
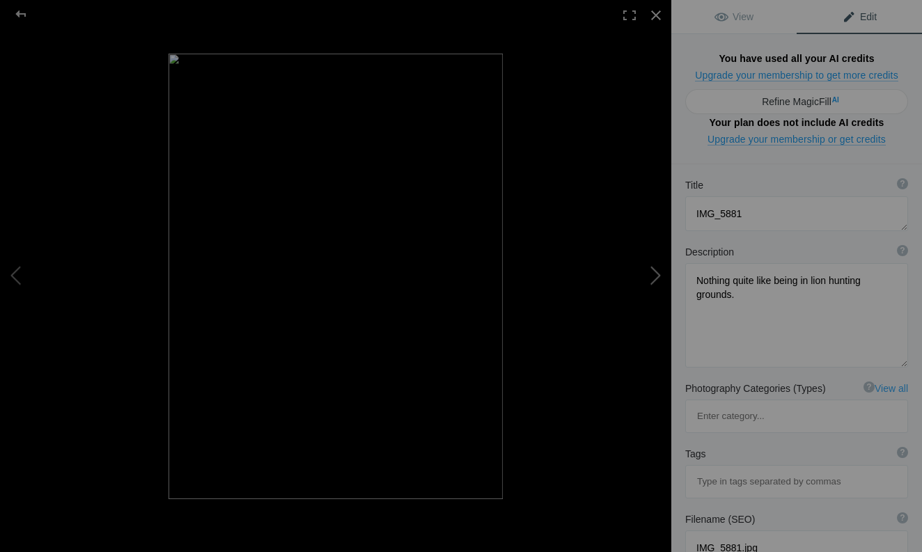
type textarea "IMG_5882.jpg"
click at [655, 278] on button at bounding box center [619, 276] width 104 height 198
type textarea "IMG_5913"
type textarea "A pinnacle lifetime hunting achievement,....taking a 29.5" Roan Antelope"
type textarea "IMG_5913.jpg"
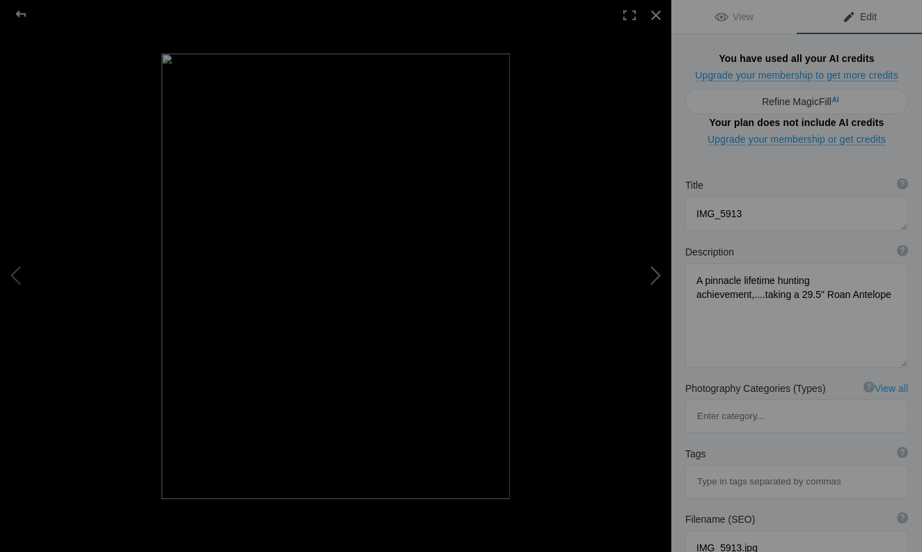
click at [655, 278] on button at bounding box center [619, 276] width 104 height 198
type textarea "IMG_5942"
type textarea "IMG_5942.jpg"
click at [14, 274] on button at bounding box center [52, 276] width 104 height 198
type textarea "IMG_5913"
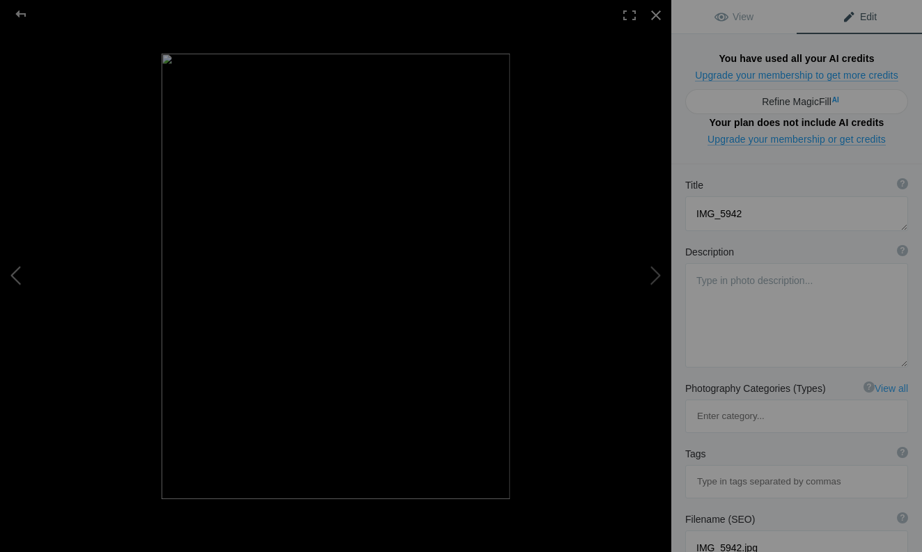
type textarea "A pinnacle lifetime hunting achievement,....taking a 29.5" Roan Antelope"
type textarea "IMG_5913.jpg"
click at [14, 274] on button at bounding box center [52, 276] width 104 height 198
type textarea "IMG_5882"
type textarea "IMG_5882.jpg"
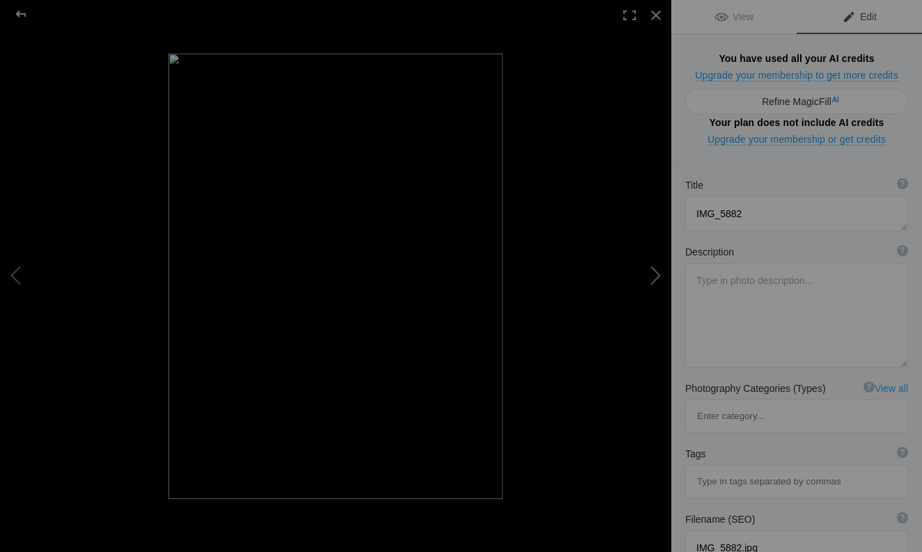
click at [657, 273] on button at bounding box center [619, 276] width 104 height 198
type textarea "IMG_5913"
type textarea "A pinnacle lifetime hunting achievement,....taking a 29.5" Roan Antelope"
type textarea "IMG_5913.jpg"
click at [657, 273] on button at bounding box center [619, 276] width 104 height 198
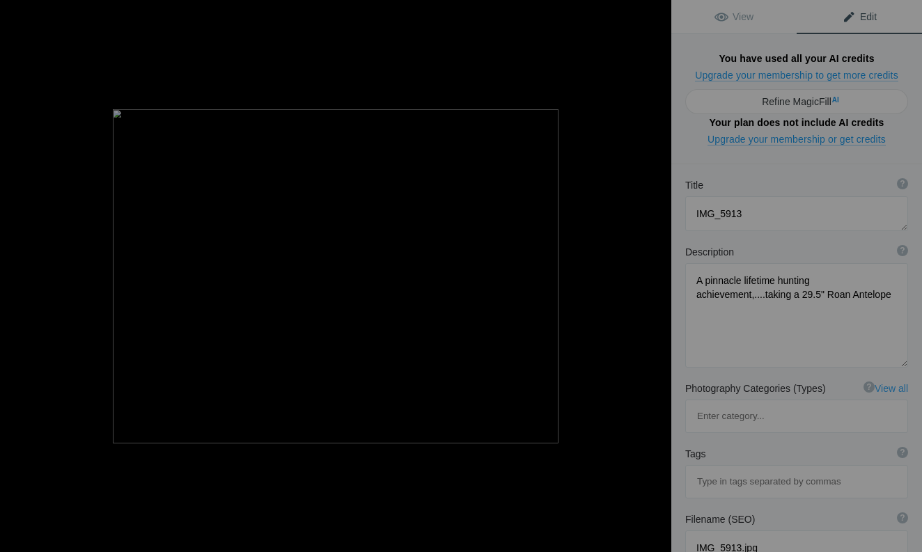
type textarea "IMG_5942"
type textarea "IMG_5942.jpg"
click at [655, 275] on button at bounding box center [619, 276] width 104 height 198
type textarea "IMG_5952"
type textarea "IMG_5952.jpg"
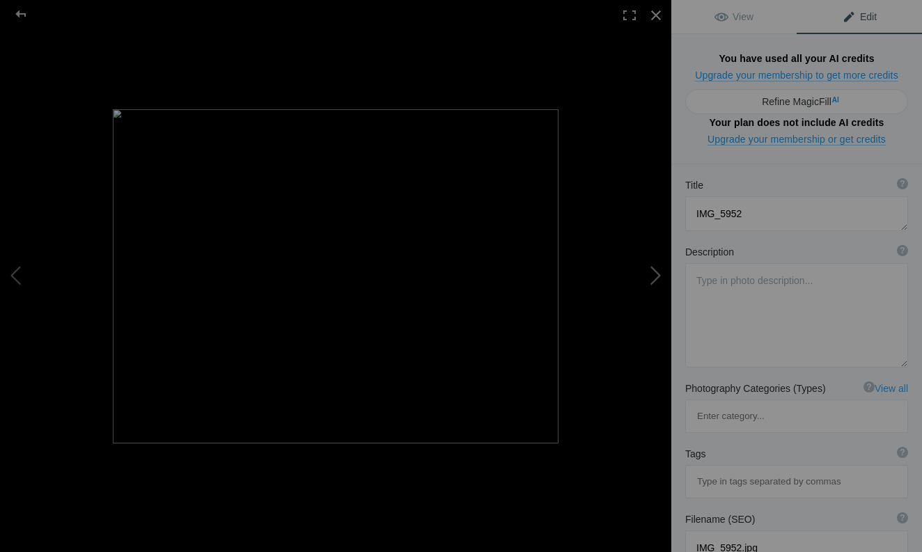
click at [655, 275] on button at bounding box center [619, 276] width 104 height 198
type textarea "IMG_5969"
type textarea "IMG_5969.jpg"
click at [655, 275] on button at bounding box center [619, 276] width 104 height 198
type textarea "IMG_5970"
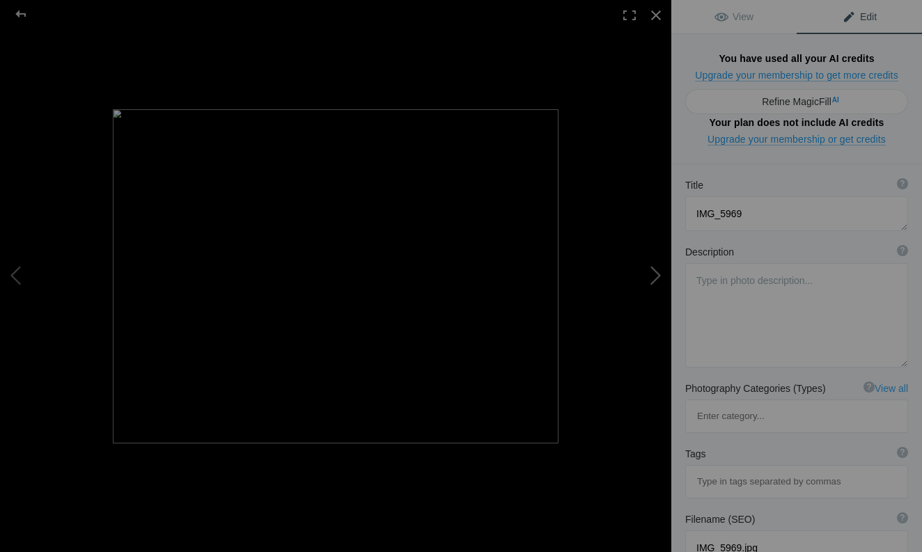
type textarea "IMG_5970.jpg"
click at [655, 275] on button at bounding box center [619, 276] width 104 height 198
type textarea "IMG_5975"
type textarea "IMG_5975.jpg"
click at [655, 275] on button at bounding box center [619, 276] width 104 height 198
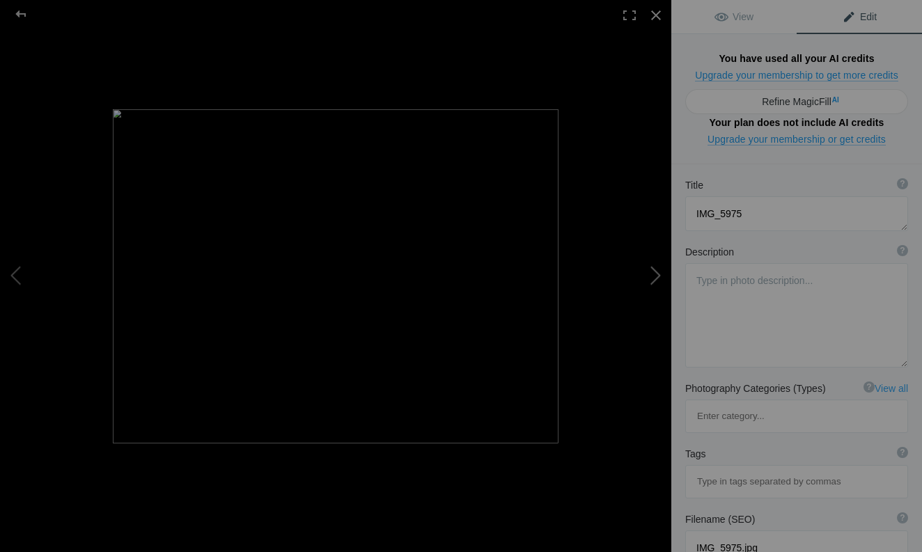
type textarea "IMG_5977"
type textarea "IMG_5977.jpg"
click at [655, 275] on button at bounding box center [619, 276] width 104 height 198
type textarea "IMG_5989"
type textarea "We witnessed a Namibia eclipse."
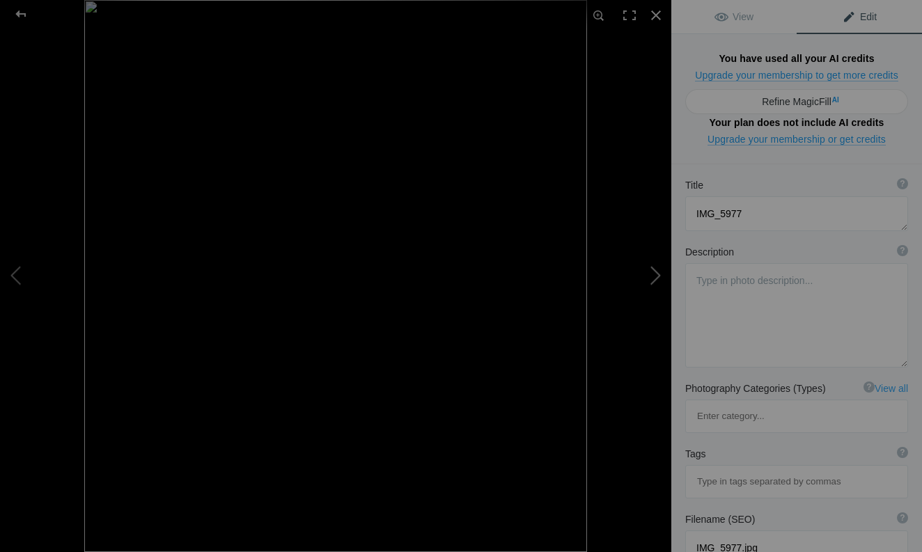
type textarea "IMG_5989.jpg"
click at [16, 274] on button at bounding box center [52, 276] width 104 height 198
type textarea "IMG_5977"
type textarea "IMG_5977.jpg"
click at [658, 274] on button at bounding box center [619, 276] width 104 height 198
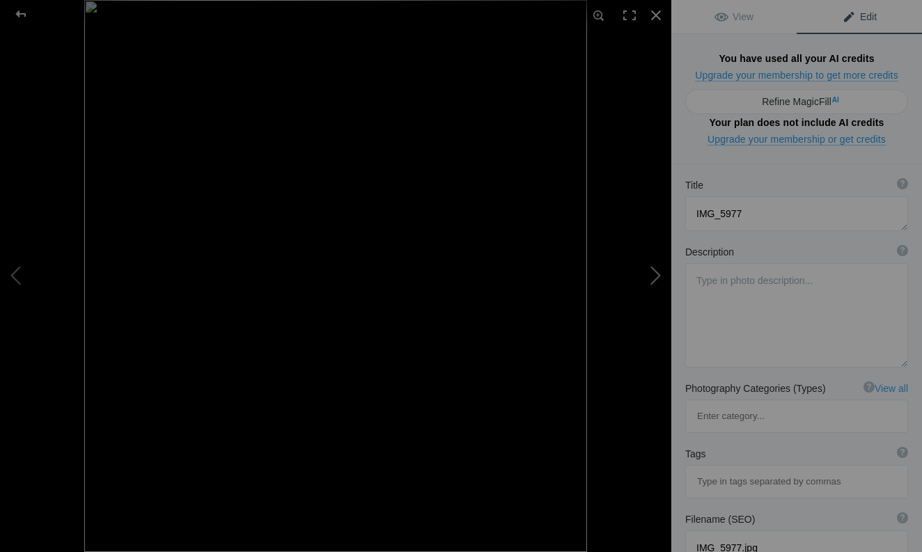
click at [658, 274] on button at bounding box center [619, 276] width 104 height 198
type textarea "IMG_5989"
type textarea "We witnessed a Namibia eclipse."
type textarea "IMG_5989.jpg"
type textarea "IMG_6015"
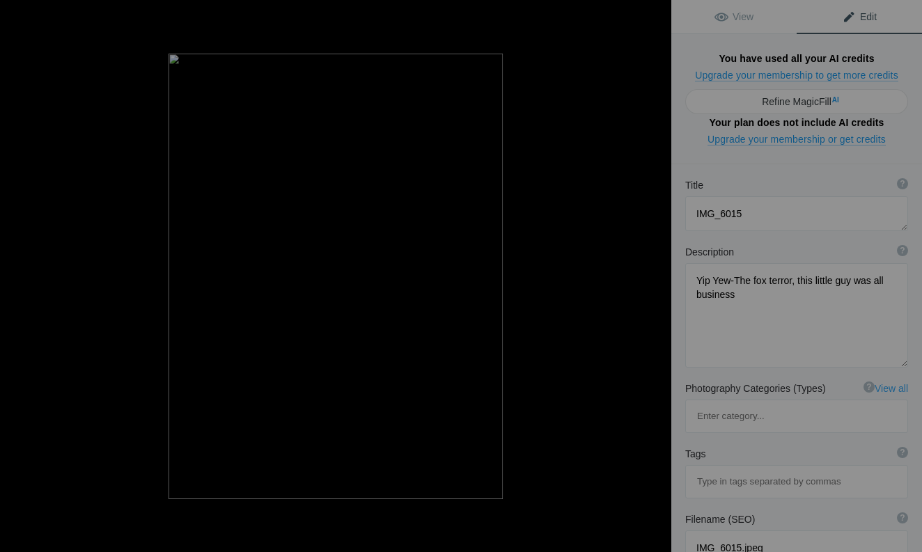
click at [658, 274] on button at bounding box center [619, 276] width 104 height 198
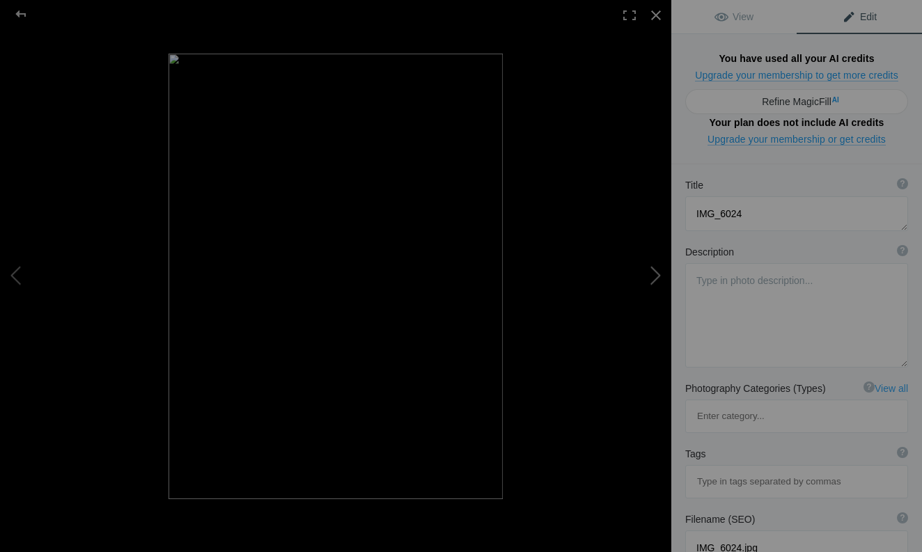
click at [659, 276] on button at bounding box center [619, 276] width 104 height 198
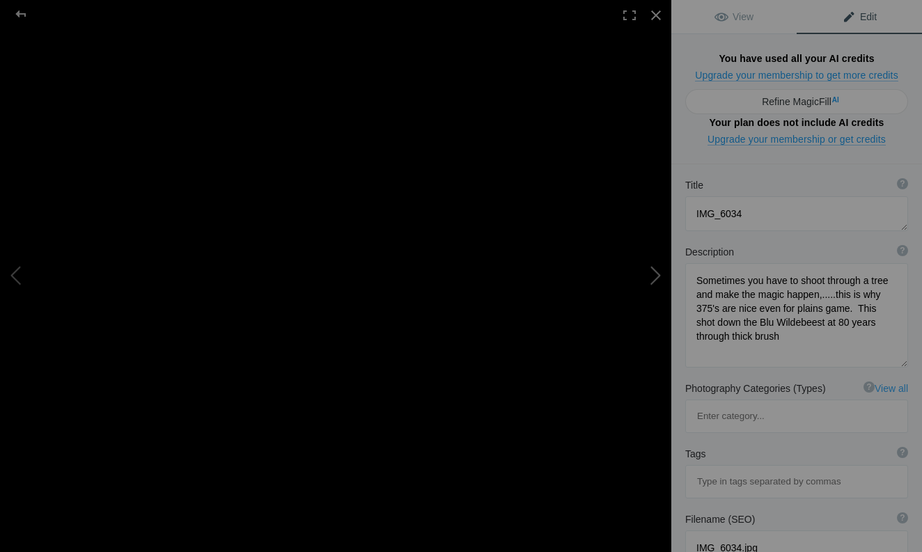
click at [659, 276] on button at bounding box center [619, 276] width 104 height 198
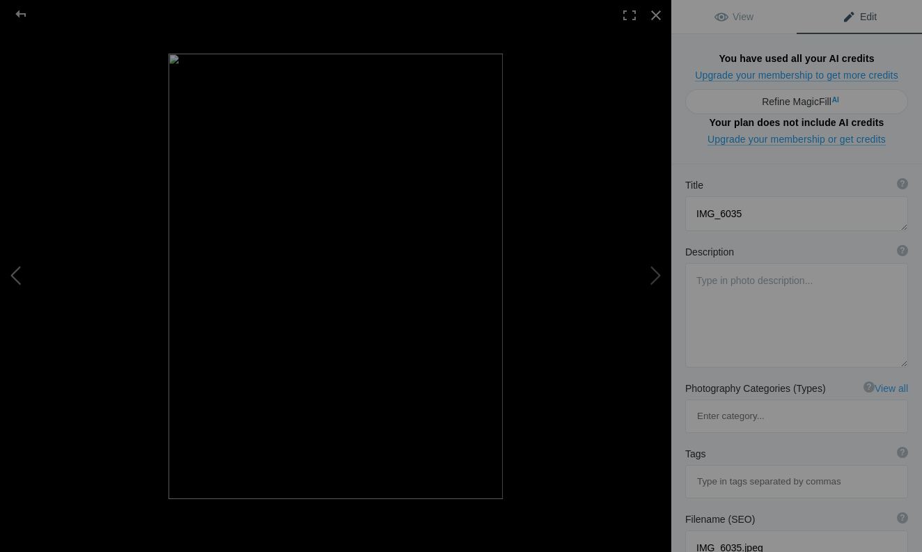
click at [15, 277] on button at bounding box center [52, 276] width 104 height 198
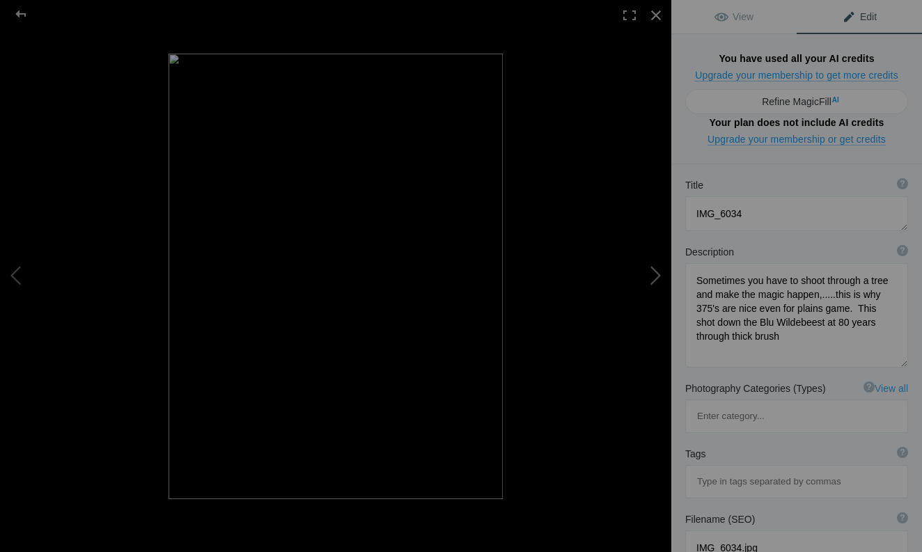
click at [659, 278] on button at bounding box center [619, 276] width 104 height 198
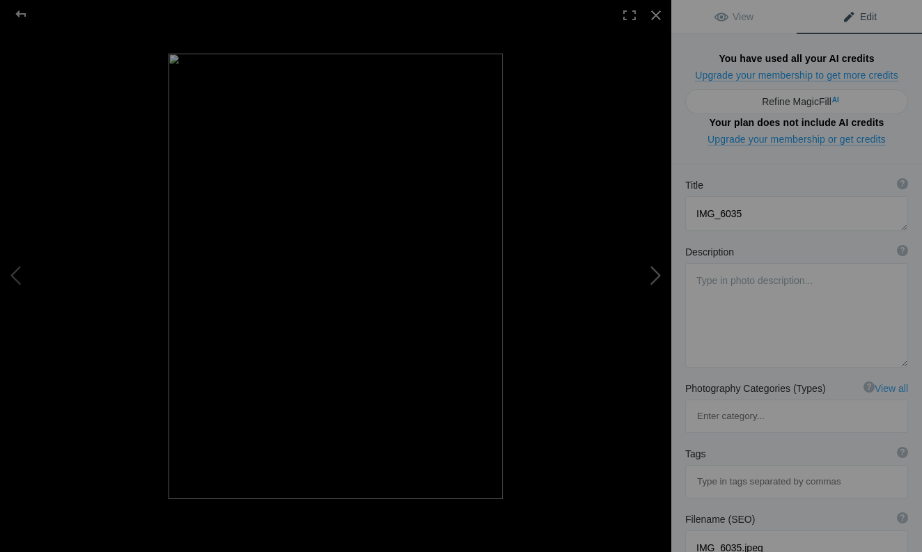
click at [659, 278] on button at bounding box center [619, 276] width 104 height 198
click at [659, 276] on button at bounding box center [619, 276] width 104 height 198
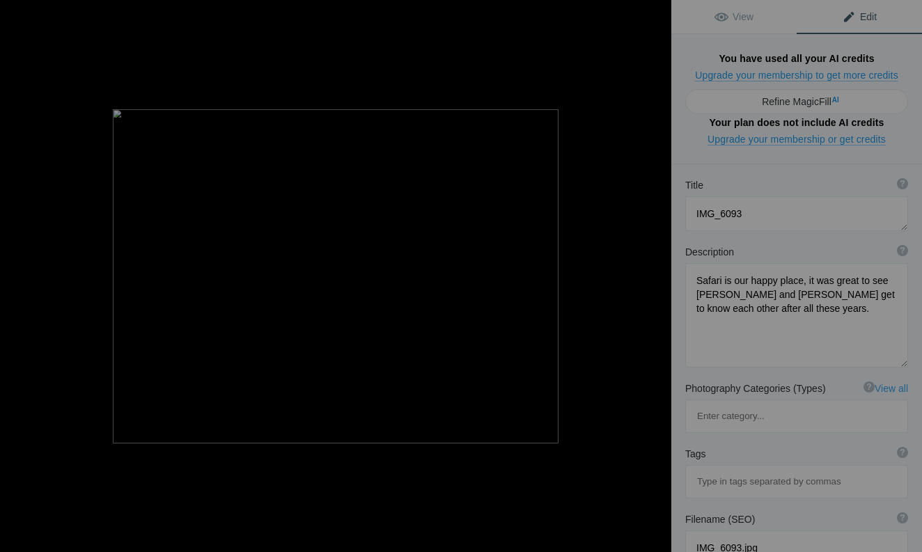
click at [657, 275] on button at bounding box center [619, 276] width 104 height 198
click at [657, 276] on button at bounding box center [619, 276] width 104 height 198
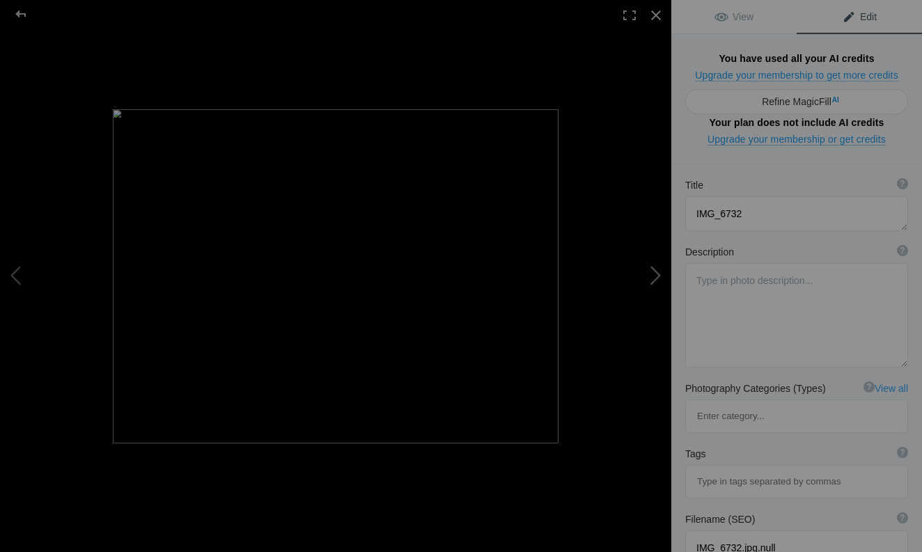
click at [657, 276] on button at bounding box center [619, 276] width 104 height 198
click at [17, 275] on button at bounding box center [52, 276] width 104 height 198
click at [664, 276] on button at bounding box center [619, 276] width 104 height 198
click at [658, 275] on button at bounding box center [619, 276] width 104 height 198
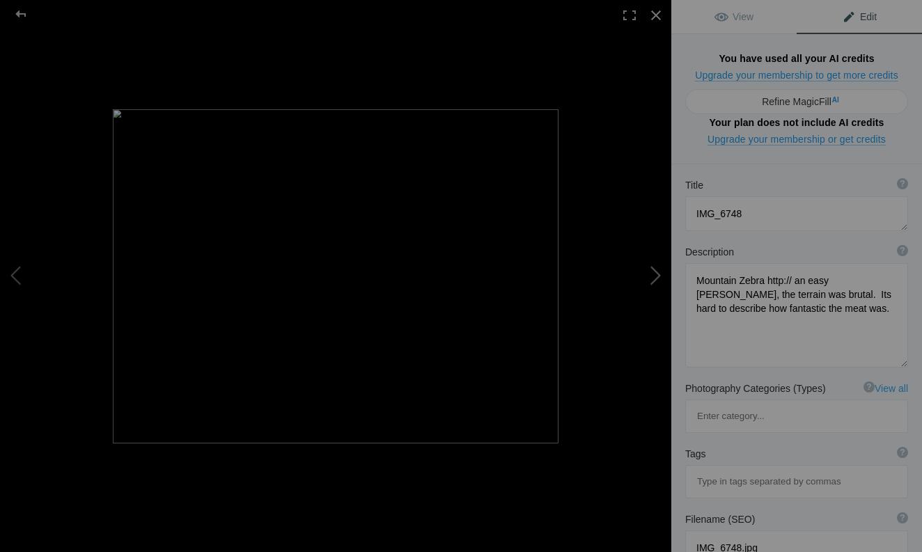
click at [658, 275] on button at bounding box center [619, 276] width 104 height 198
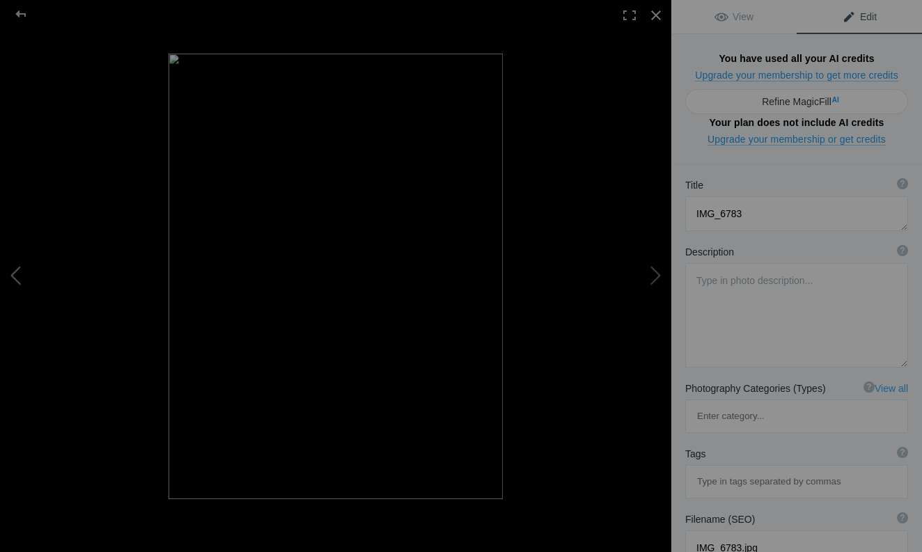
click at [13, 274] on button at bounding box center [52, 276] width 104 height 198
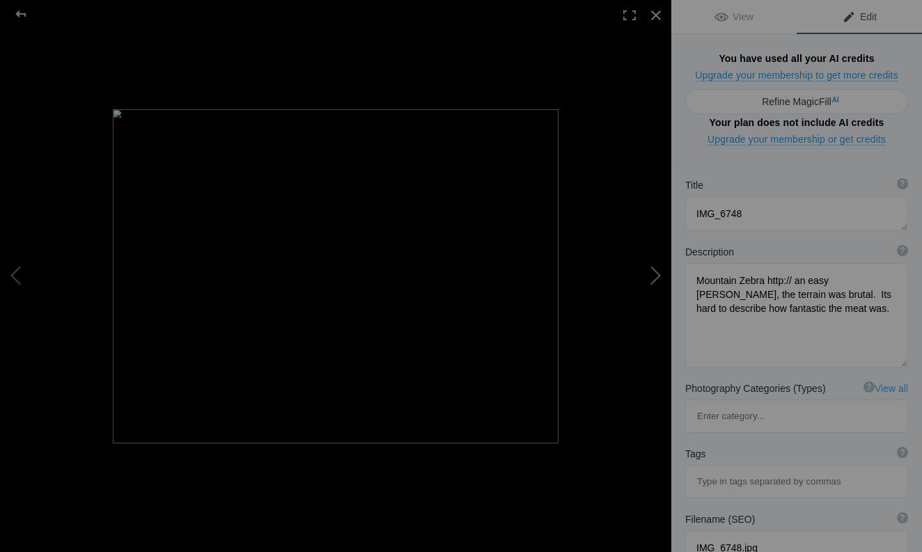
click at [658, 275] on button at bounding box center [619, 276] width 104 height 198
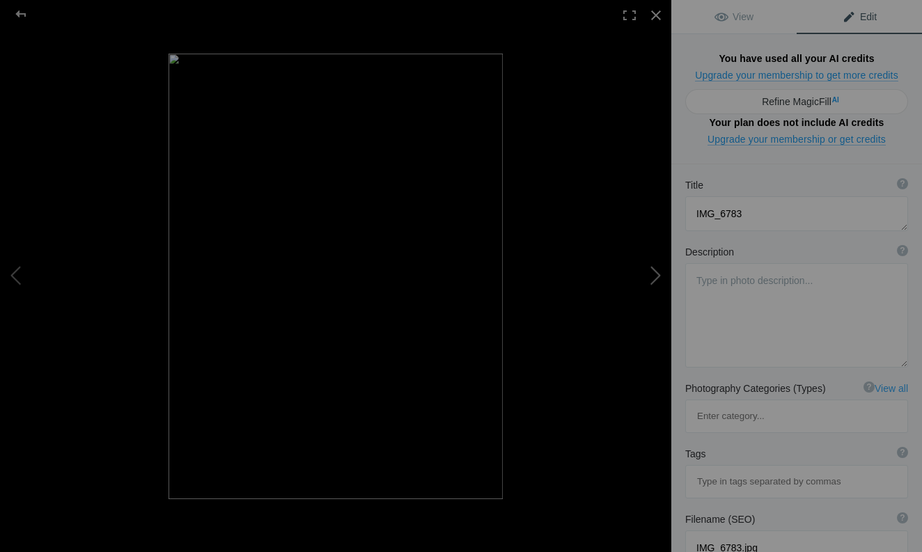
click at [658, 275] on button at bounding box center [619, 276] width 104 height 198
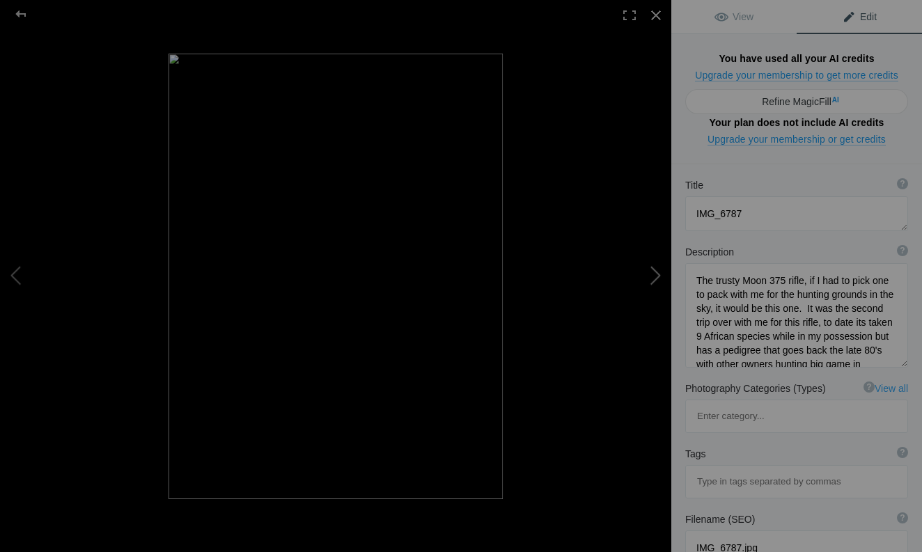
click at [658, 275] on button at bounding box center [619, 276] width 104 height 198
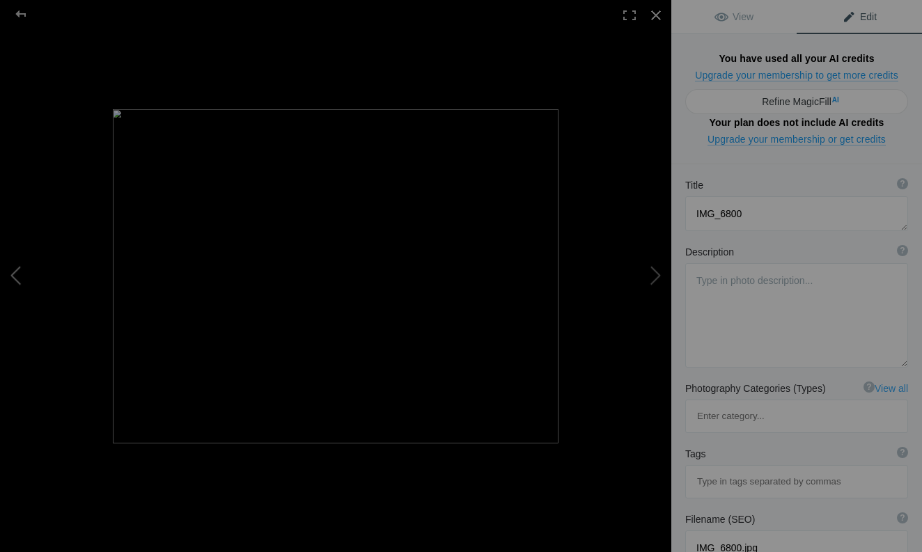
click at [15, 272] on button at bounding box center [52, 276] width 104 height 198
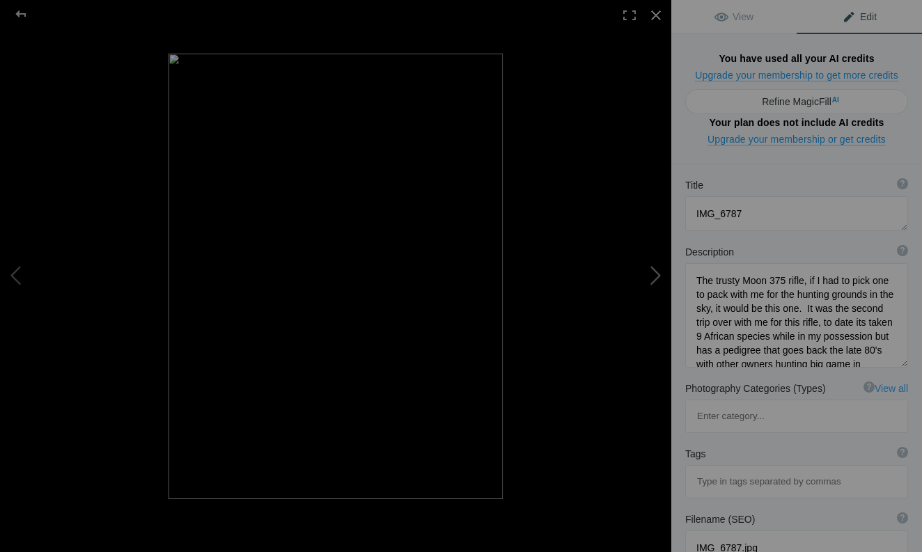
click at [648, 283] on button at bounding box center [619, 276] width 104 height 198
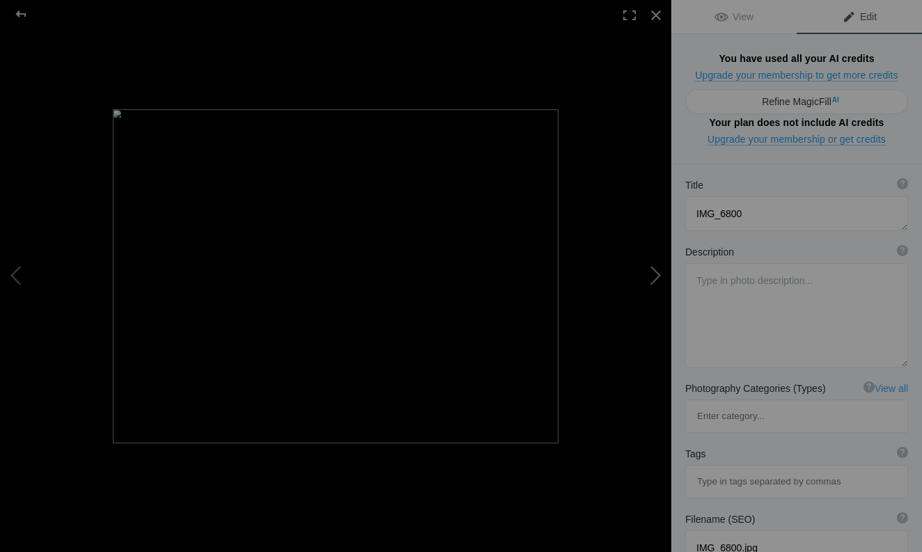
click at [648, 283] on button at bounding box center [619, 276] width 104 height 198
click at [651, 276] on button at bounding box center [619, 276] width 104 height 198
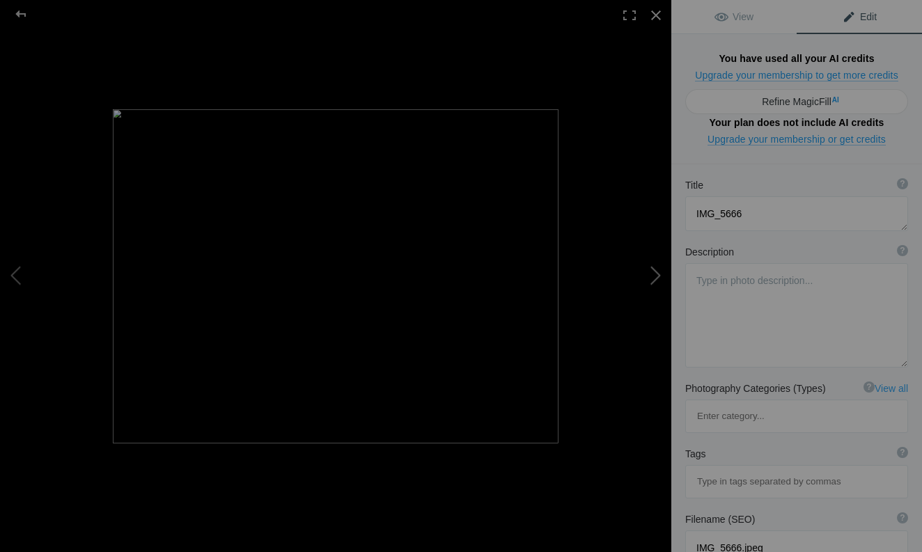
click at [651, 276] on button at bounding box center [619, 276] width 104 height 198
click at [15, 273] on button at bounding box center [52, 276] width 104 height 198
click at [654, 276] on button at bounding box center [619, 276] width 104 height 198
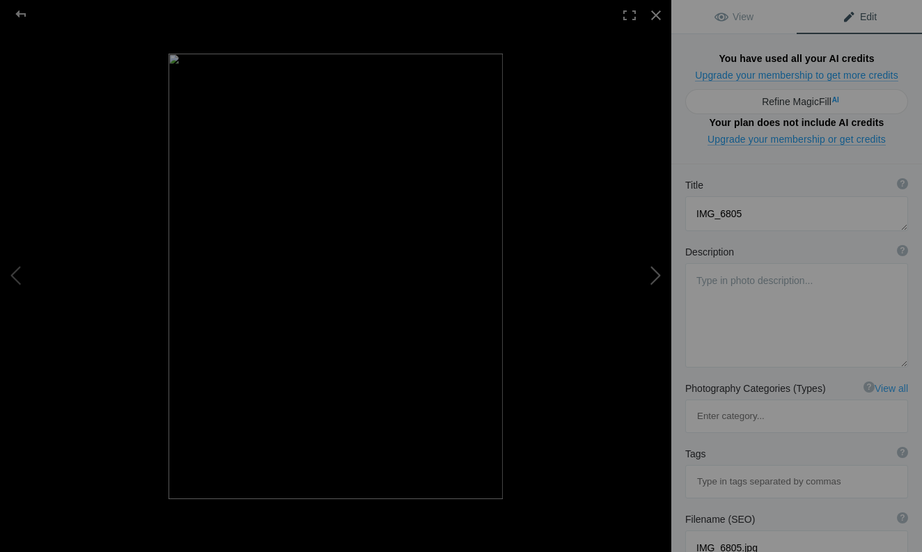
click at [654, 276] on button at bounding box center [619, 276] width 104 height 198
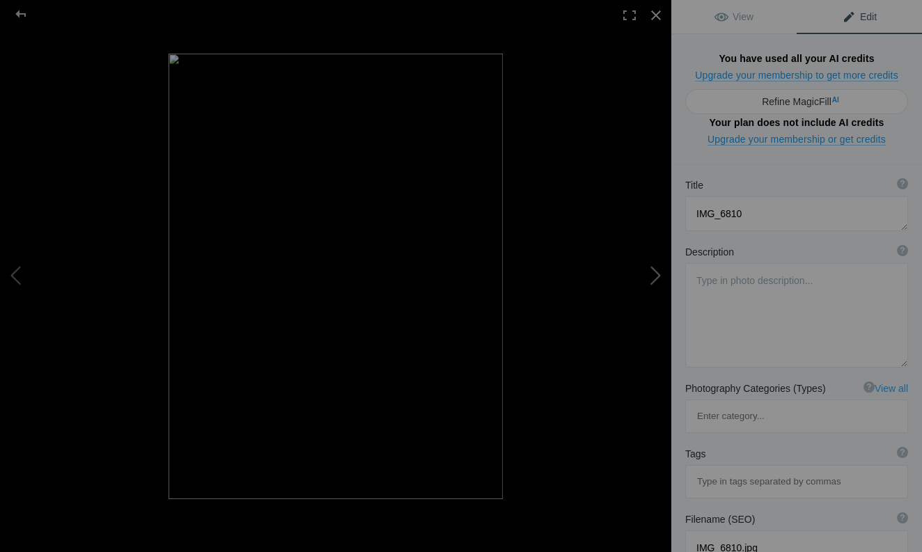
click at [654, 276] on button at bounding box center [619, 276] width 104 height 198
click at [15, 276] on button at bounding box center [52, 276] width 104 height 198
click at [657, 274] on button at bounding box center [619, 276] width 104 height 198
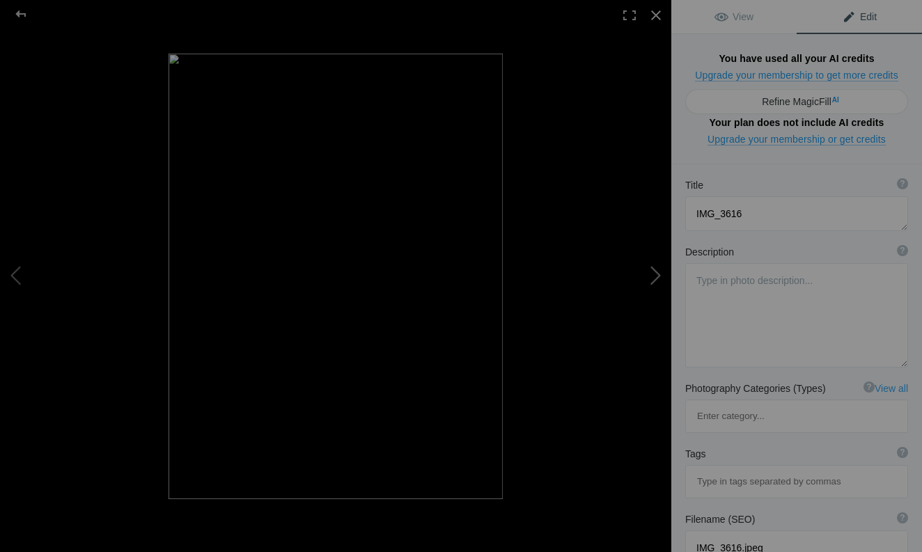
click at [657, 274] on button at bounding box center [619, 276] width 104 height 198
